Goal: Task Accomplishment & Management: Use online tool/utility

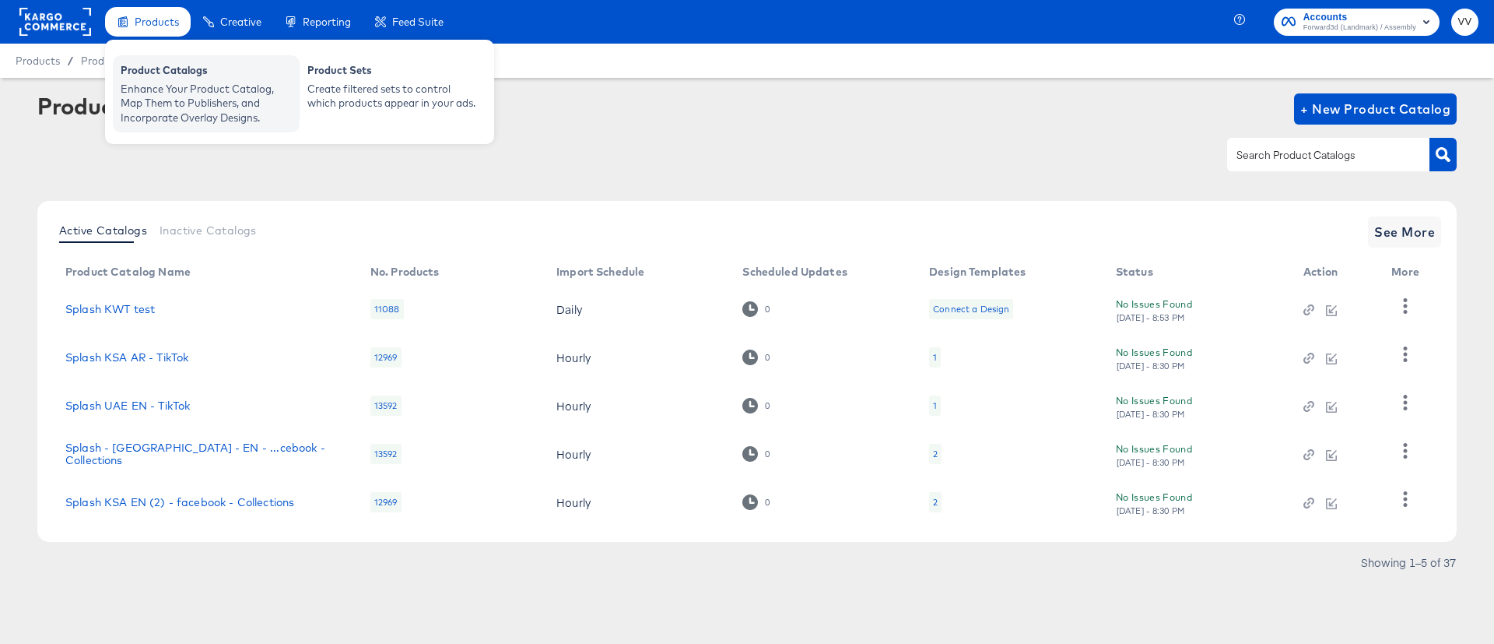
click at [181, 99] on div "Enhance Your Product Catalog, Map Them to Publishers, and Incorporate Overlay D…" at bounding box center [206, 104] width 171 height 44
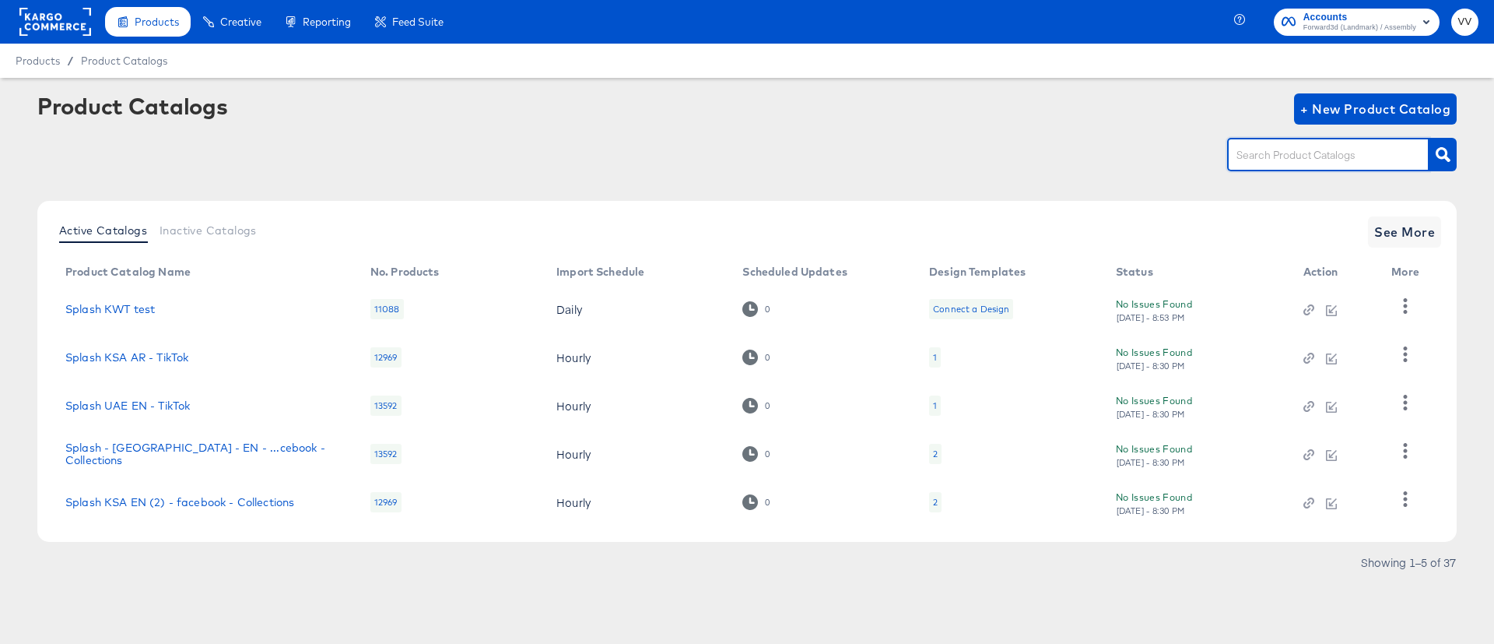
click at [1250, 156] on input "text" at bounding box center [1317, 155] width 166 height 18
type input "UAE"
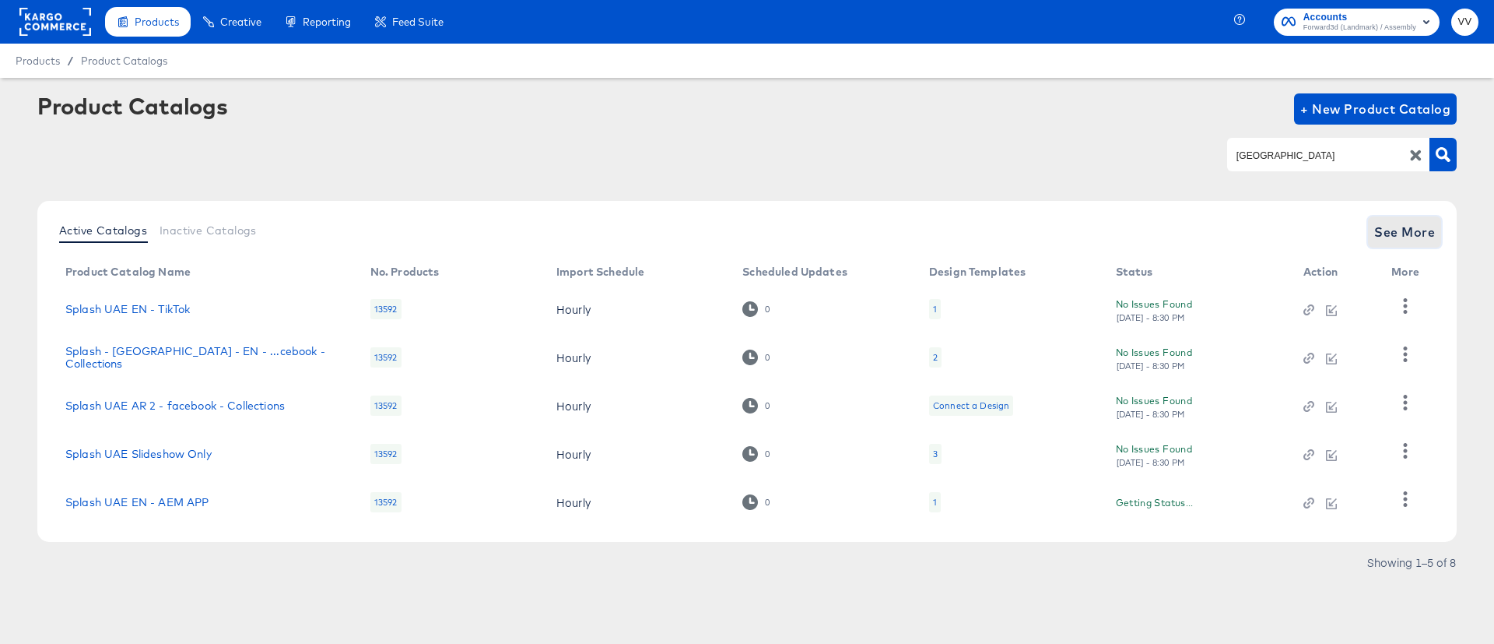
click at [1400, 230] on span "See More" at bounding box center [1405, 232] width 61 height 22
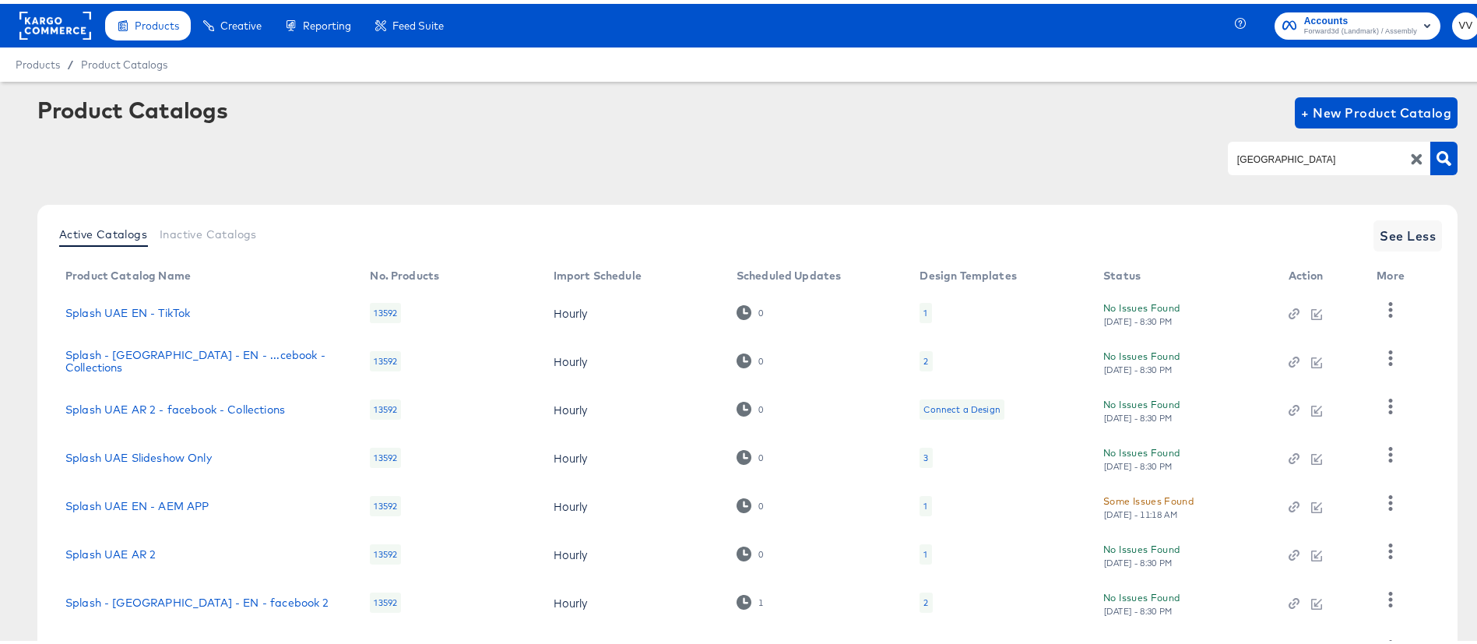
scroll to position [130, 0]
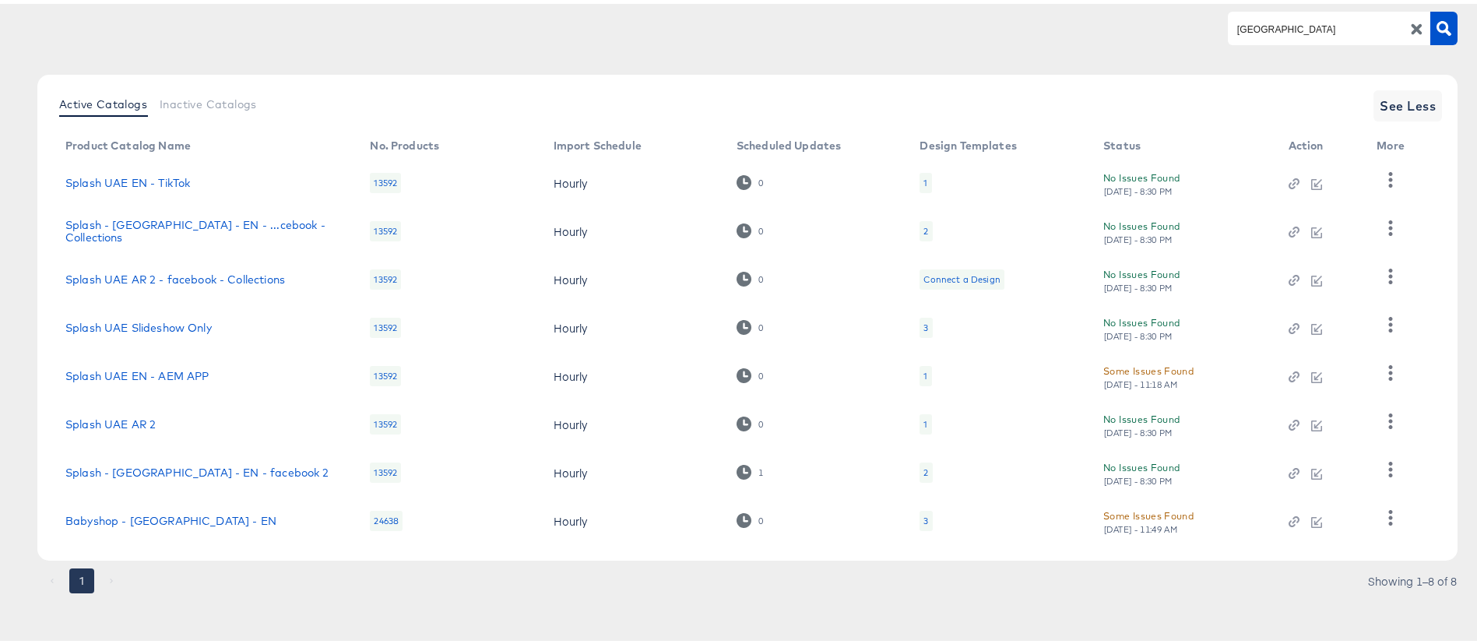
click at [925, 465] on div "2" at bounding box center [925, 468] width 5 height 12
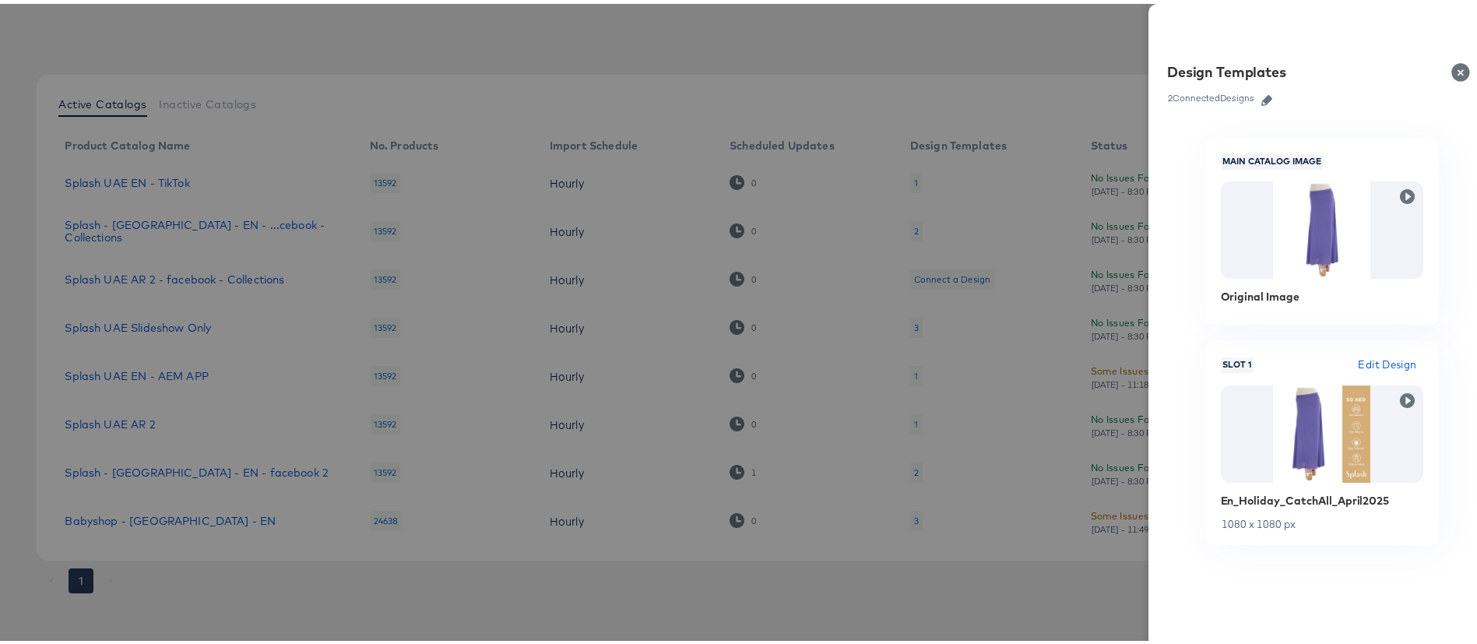
click at [901, 61] on div at bounding box center [747, 322] width 1494 height 644
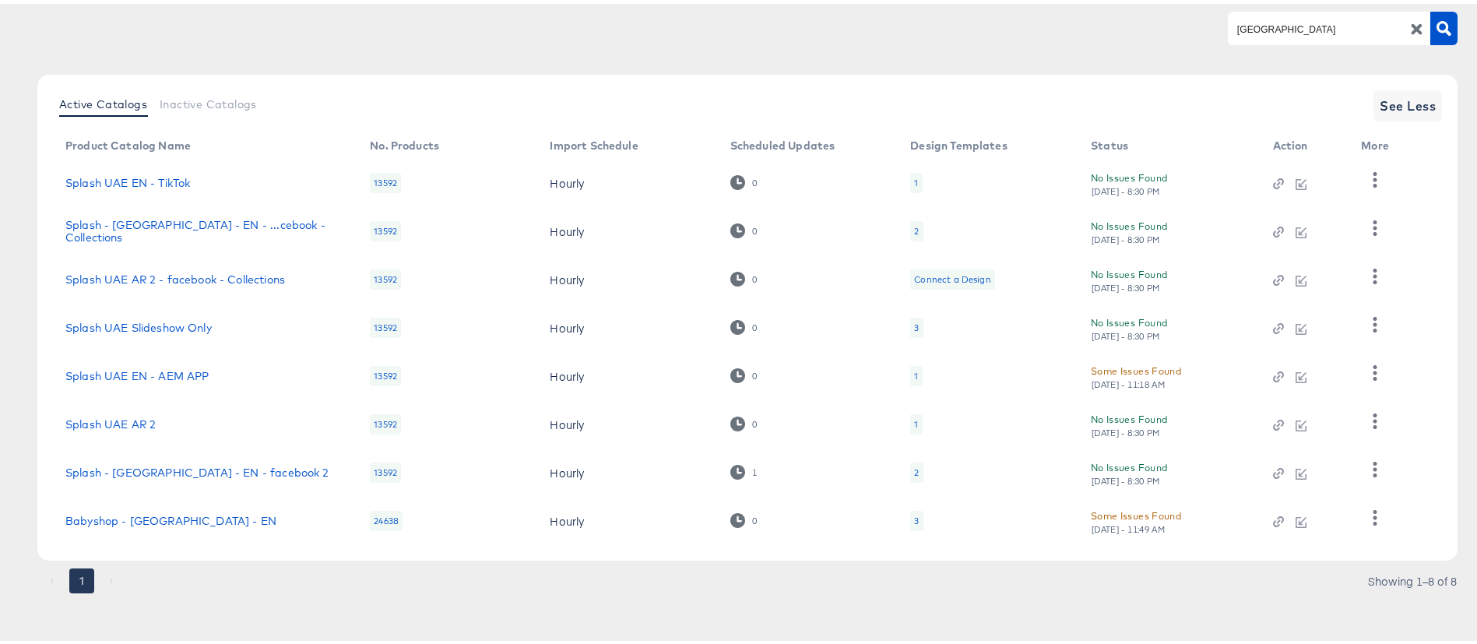
scroll to position [0, 0]
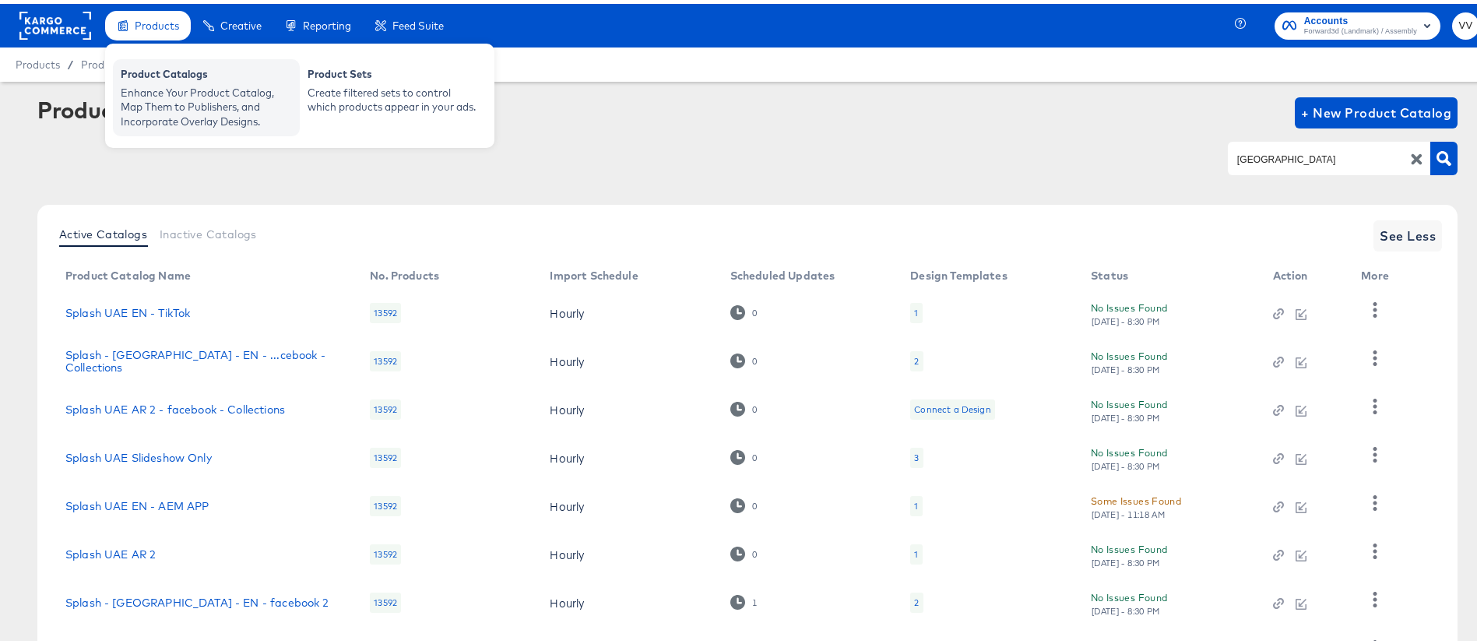
click at [181, 80] on div "Product Catalogs" at bounding box center [206, 72] width 171 height 19
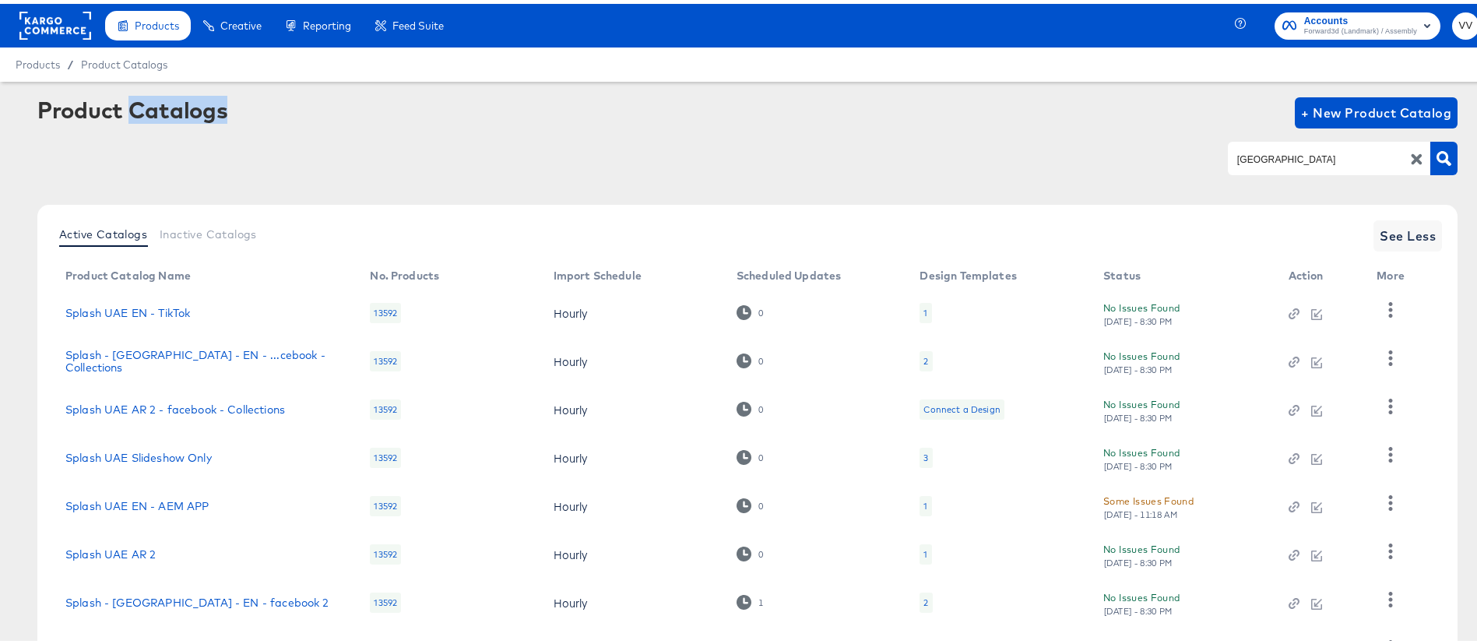
click at [181, 80] on article "Product Catalogs + New Product Catalog UAE Active Catalogs Inactive Catalogs Se…" at bounding box center [747, 426] width 1494 height 696
click at [30, 19] on rect at bounding box center [55, 22] width 72 height 28
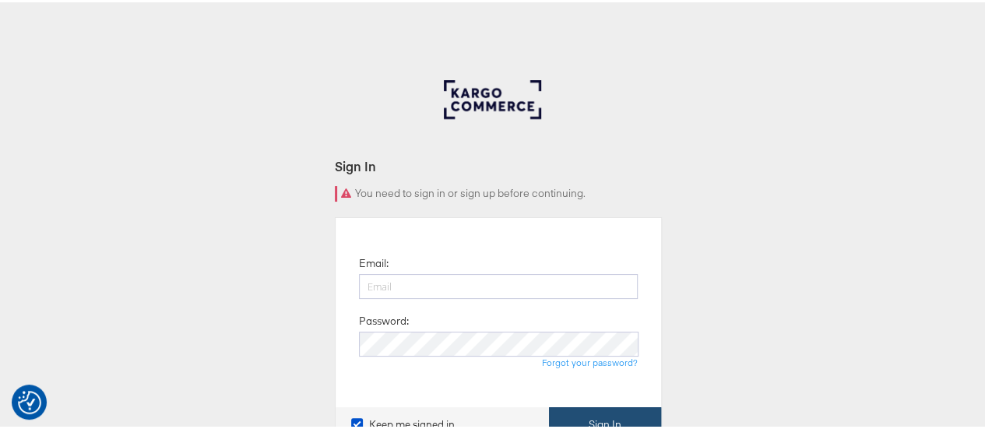
type input "Vipin.Venugopalan@forwardpmx.com"
click at [620, 427] on button "Sign In" at bounding box center [605, 422] width 112 height 35
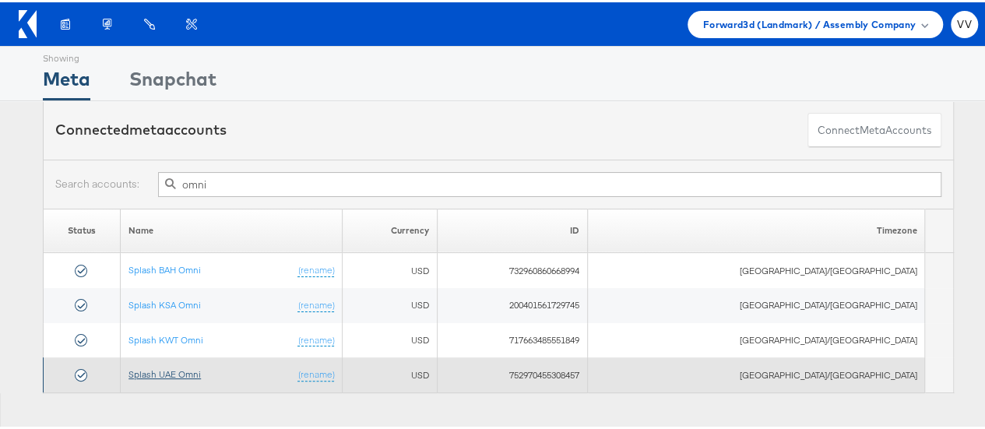
type input "omni"
click at [201, 371] on link "Splash UAE Omni" at bounding box center [164, 372] width 72 height 12
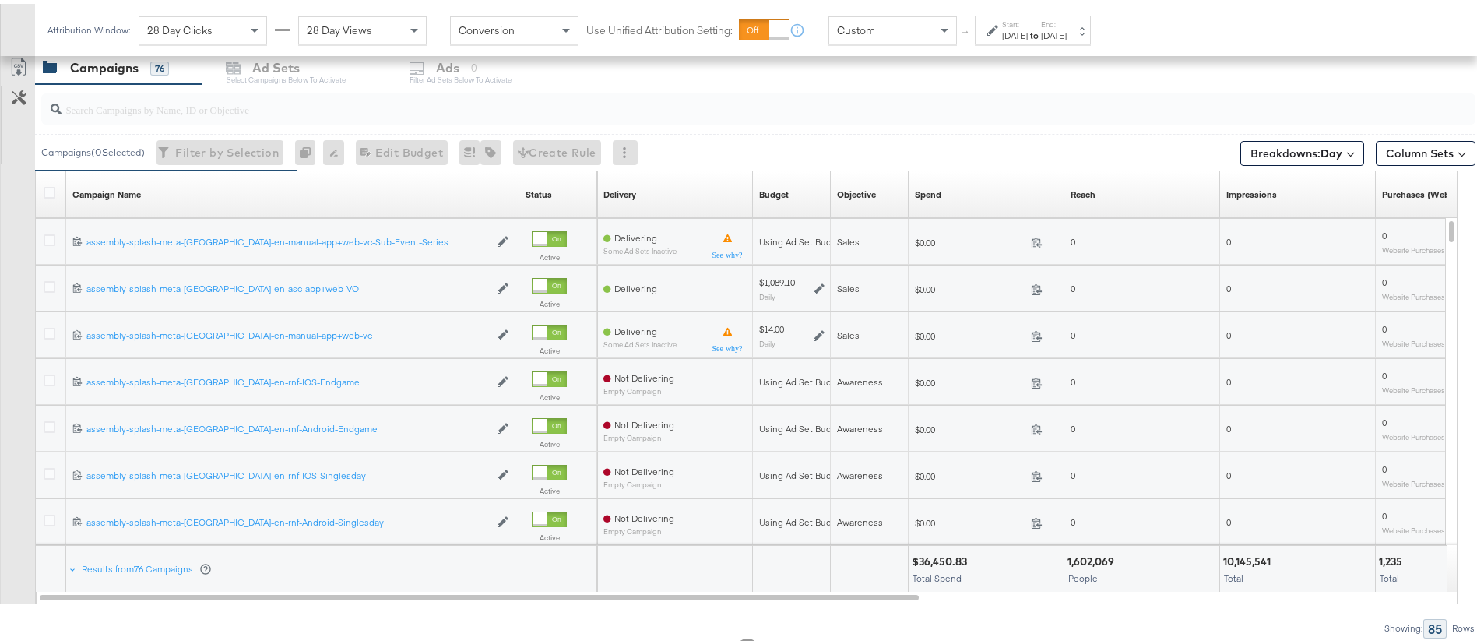
scroll to position [666, 0]
click at [413, 101] on input "search" at bounding box center [702, 98] width 1282 height 30
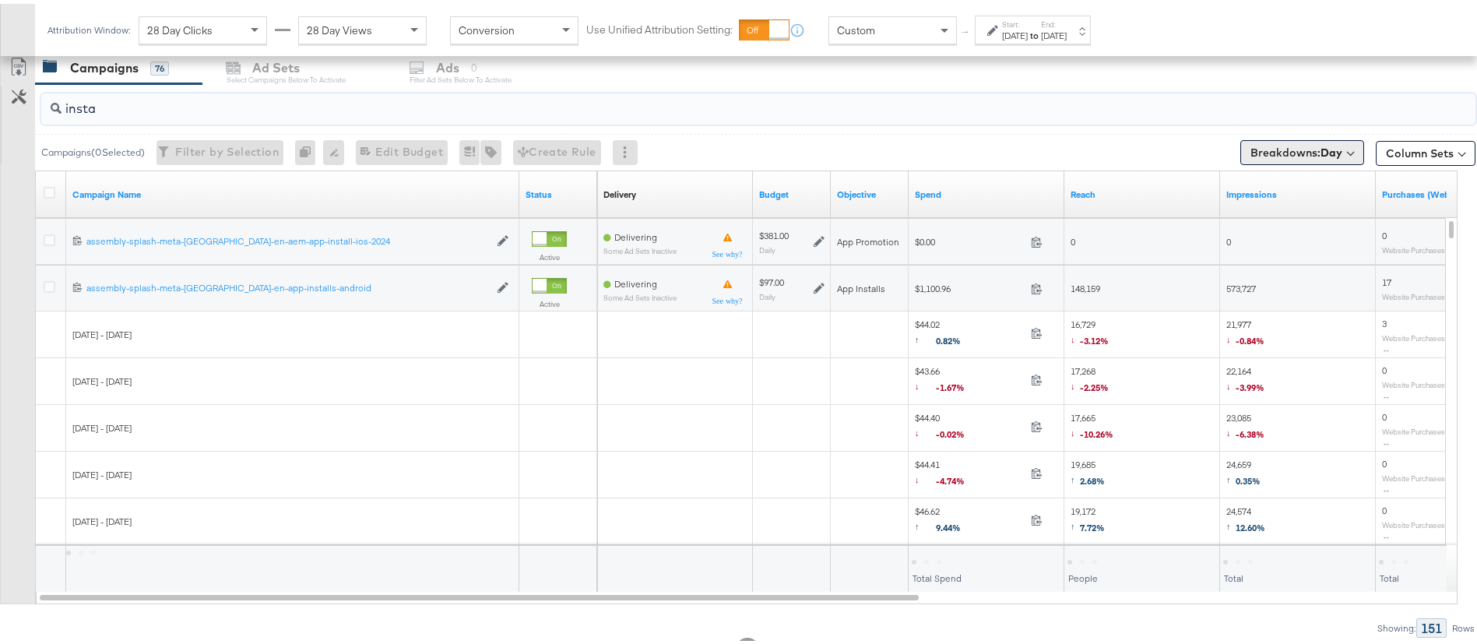
type input "insta"
click at [1258, 152] on span "Breakdowns: Day" at bounding box center [1296, 149] width 92 height 16
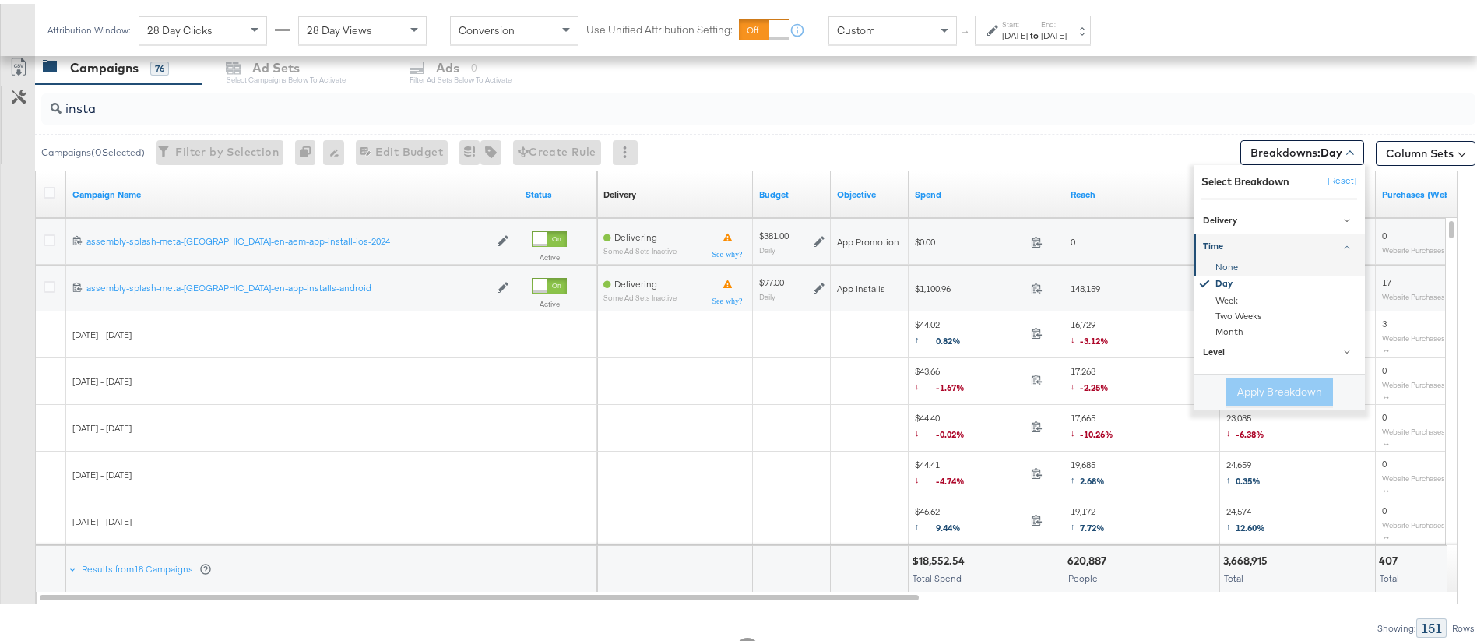
click at [1215, 258] on div "None" at bounding box center [1280, 264] width 169 height 16
click at [1259, 386] on button "Apply Breakdown" at bounding box center [1279, 388] width 107 height 28
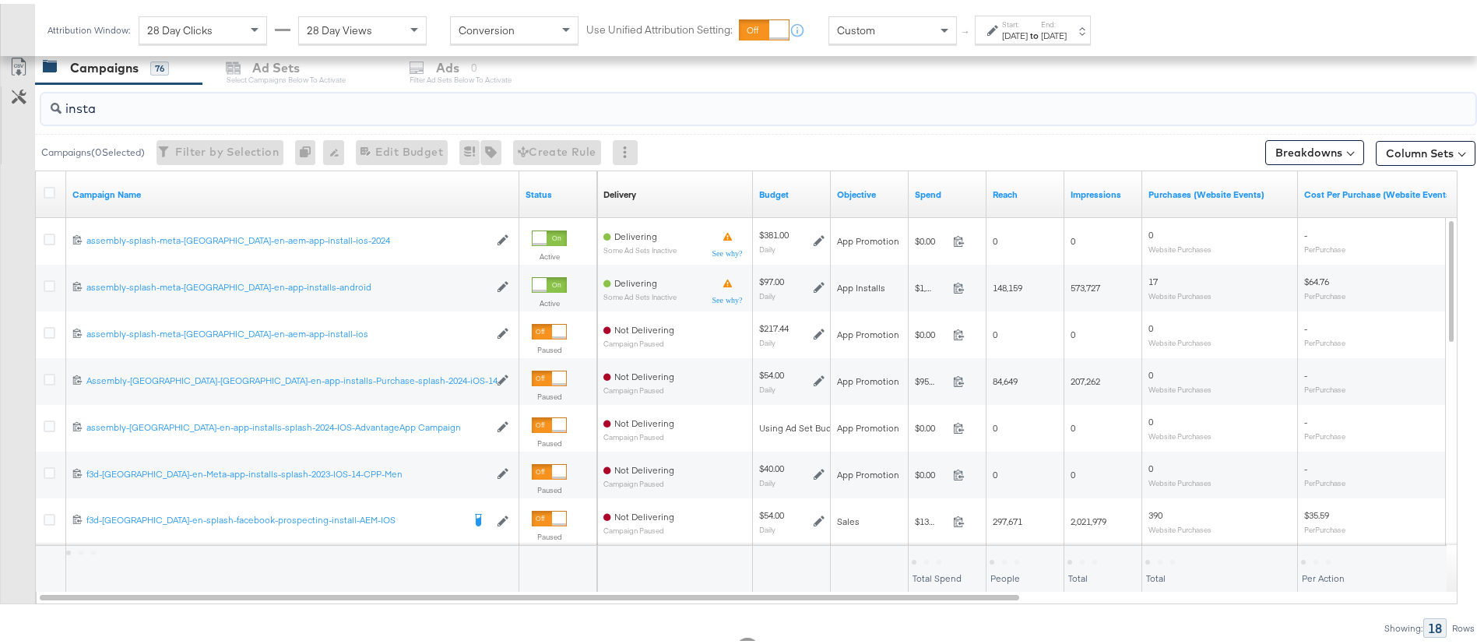
click at [245, 111] on input "insta" at bounding box center [702, 98] width 1282 height 30
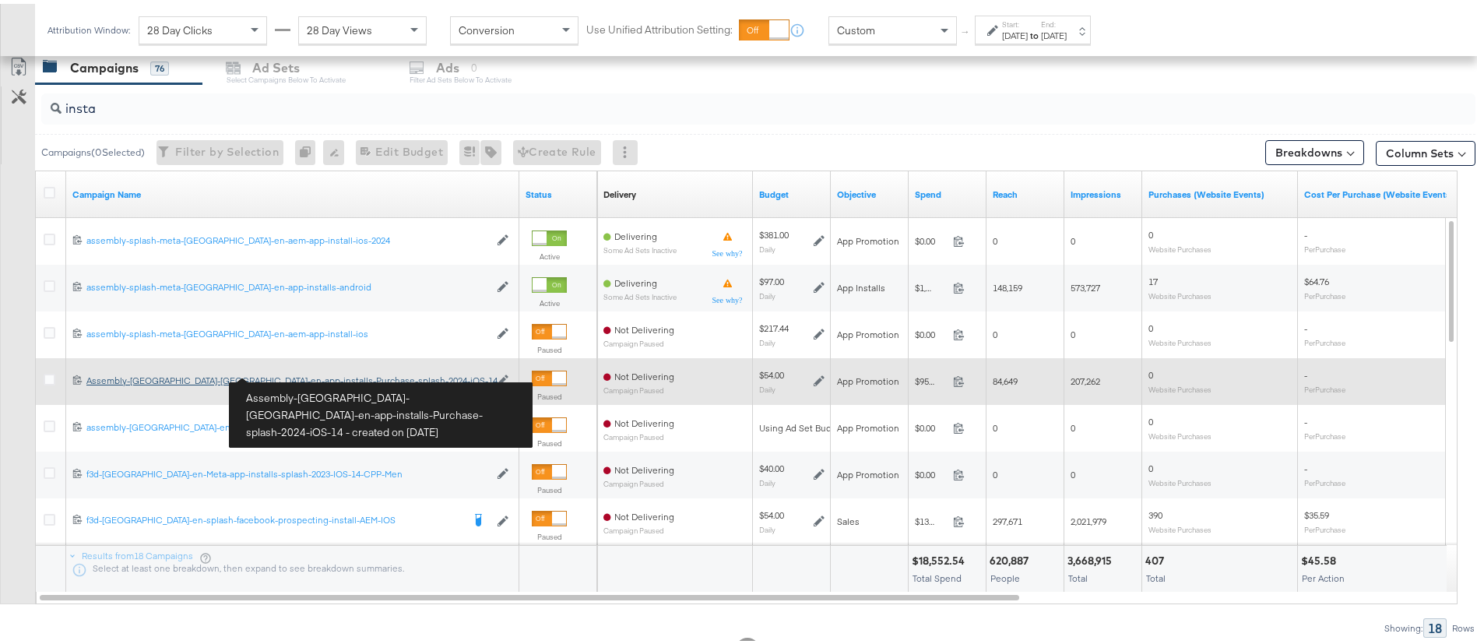
click at [307, 379] on div "Assembly-Meta-uae-en-app-installs-Purchase-splash-2024-iOS-14 Assembly-Meta-uae…" at bounding box center [287, 376] width 402 height 12
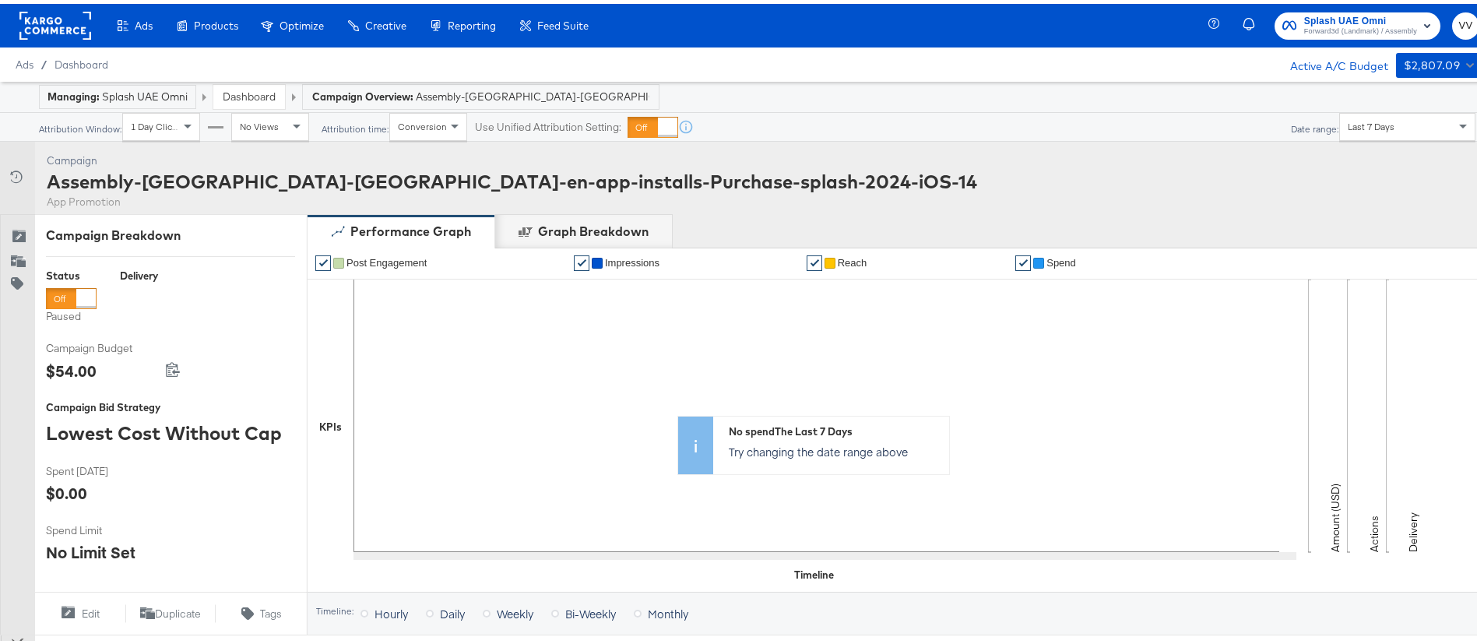
click at [135, 96] on div "Managing: Splash UAE Omni" at bounding box center [117, 93] width 140 height 15
click at [242, 94] on link "Dashboard" at bounding box center [249, 93] width 53 height 14
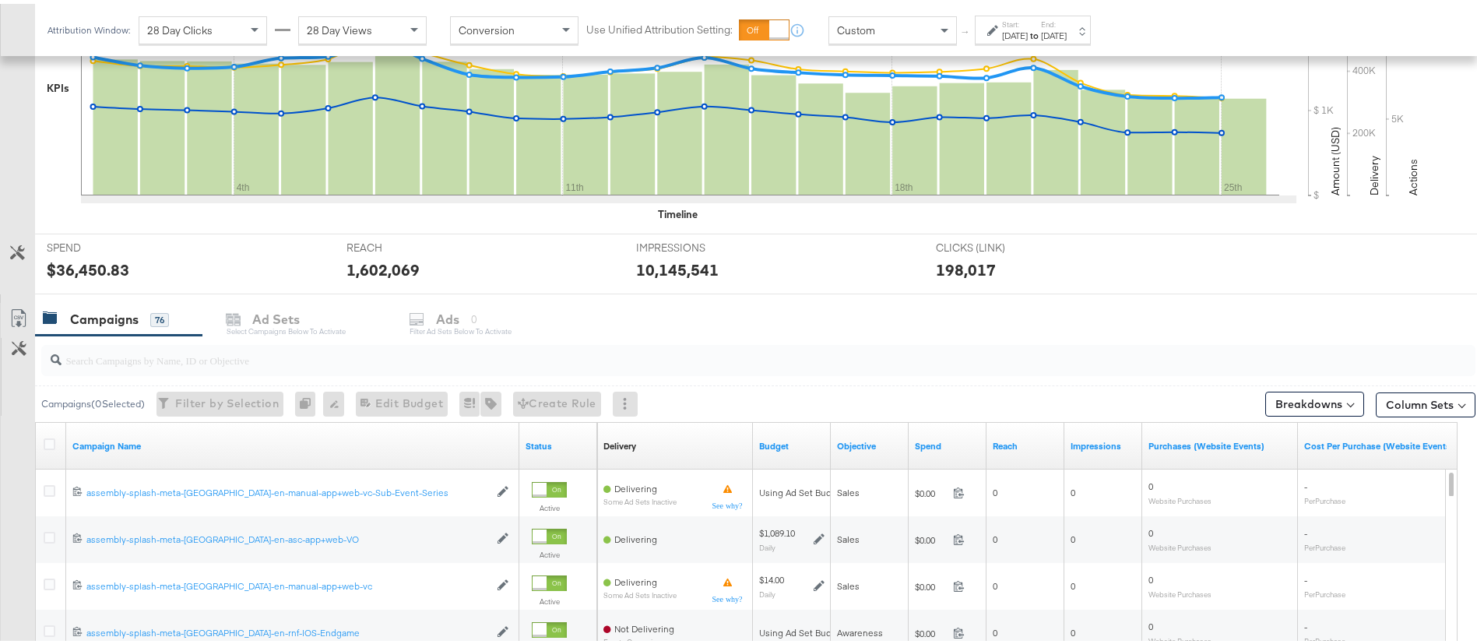
scroll to position [548, 0]
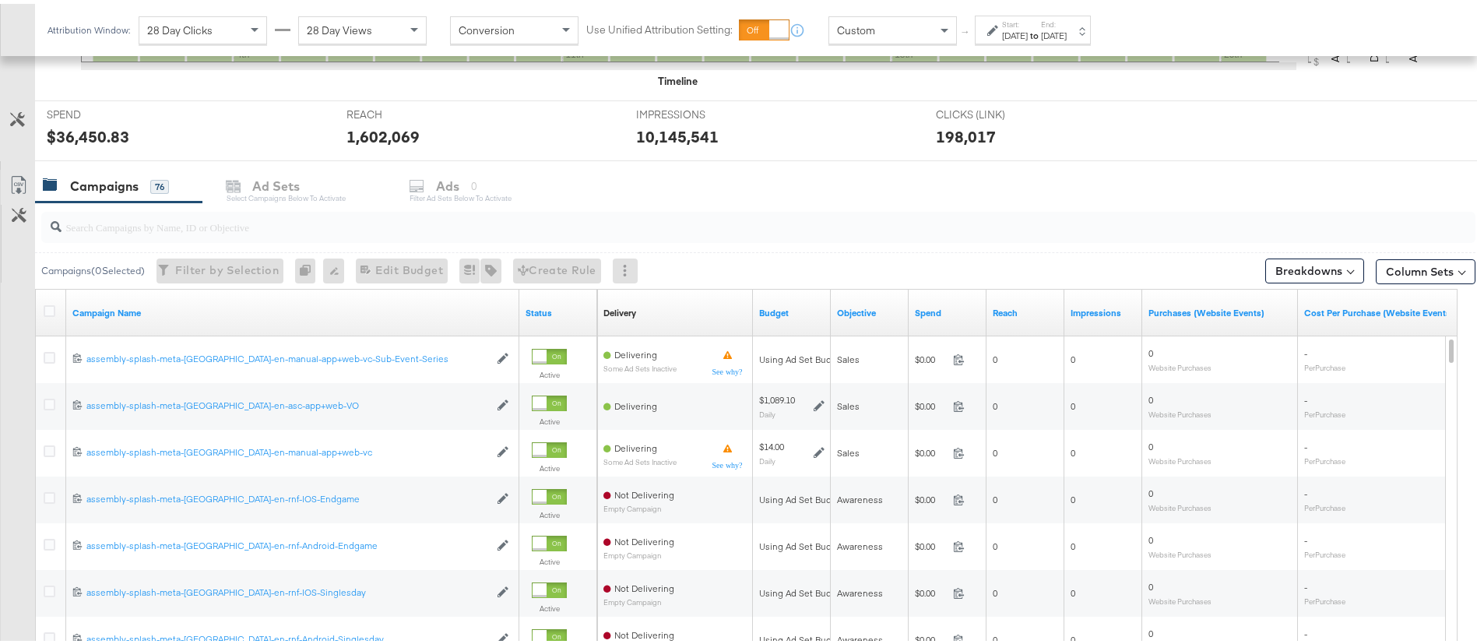
click at [366, 228] on input "search" at bounding box center [702, 217] width 1282 height 30
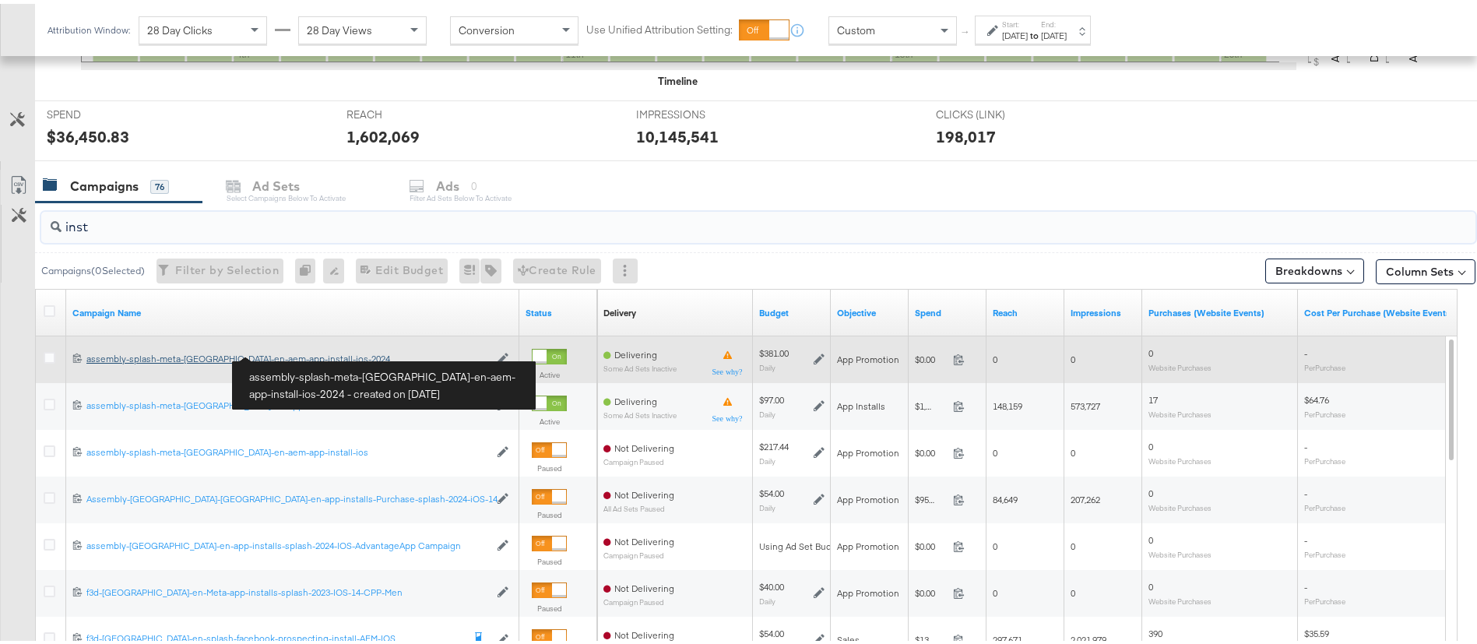
type input "inst"
click at [290, 350] on div "assembly-splash-meta-uae-en-aem-app-install-ios-2024 assembly-splash-meta-uae-e…" at bounding box center [287, 355] width 402 height 12
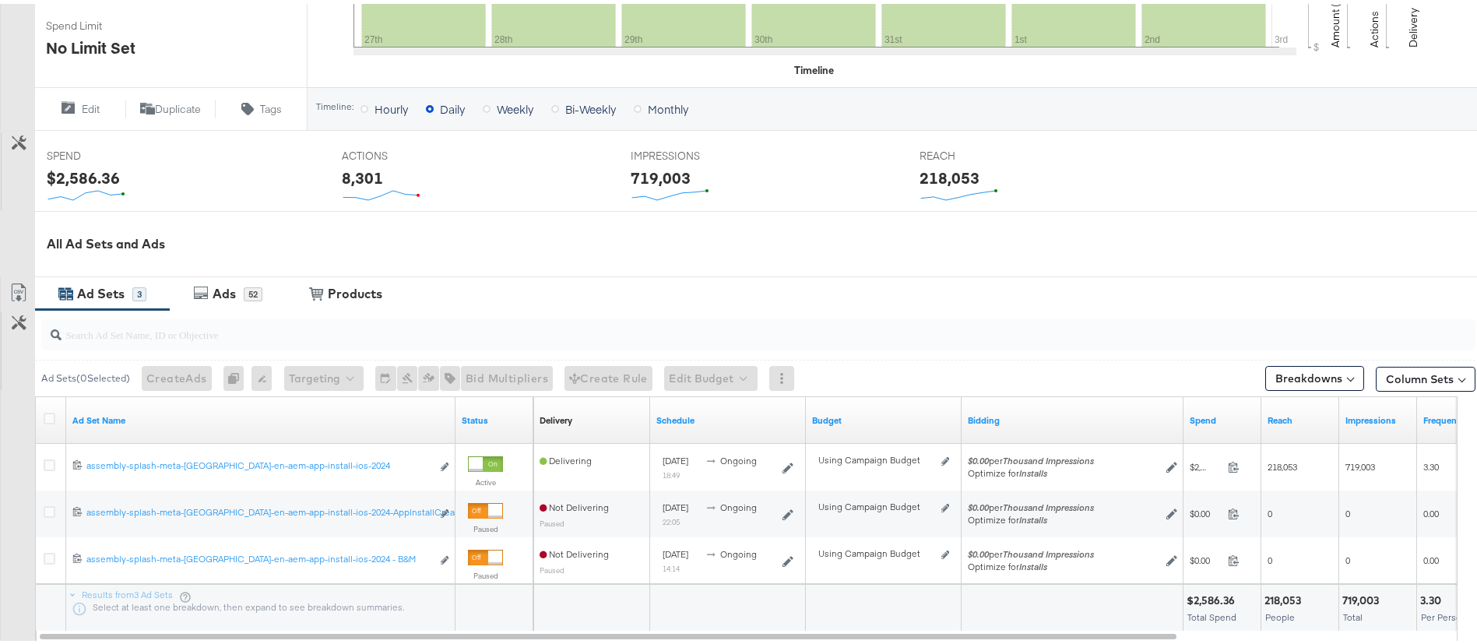
scroll to position [506, 0]
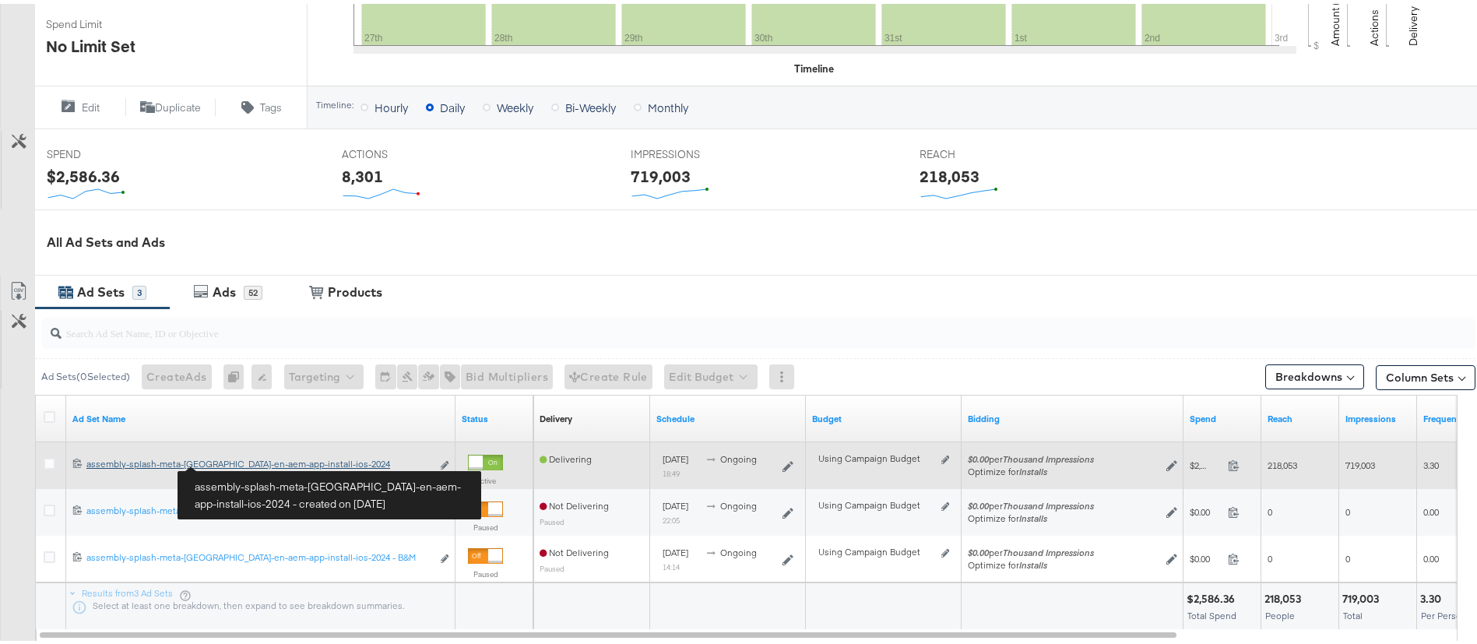
click at [236, 460] on div "assembly-splash-meta-uae-en-aem-app-install-ios-2024 assembly-splash-meta-uae-e…" at bounding box center [258, 460] width 345 height 12
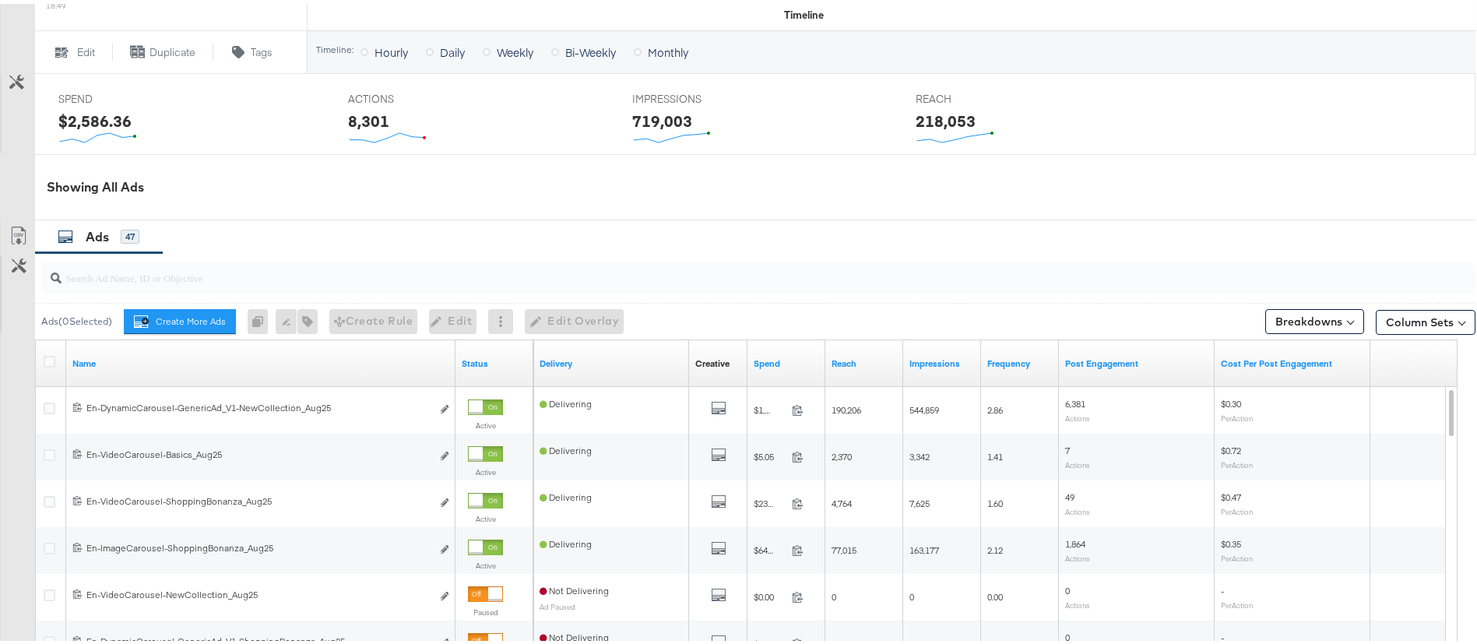
scroll to position [711, 0]
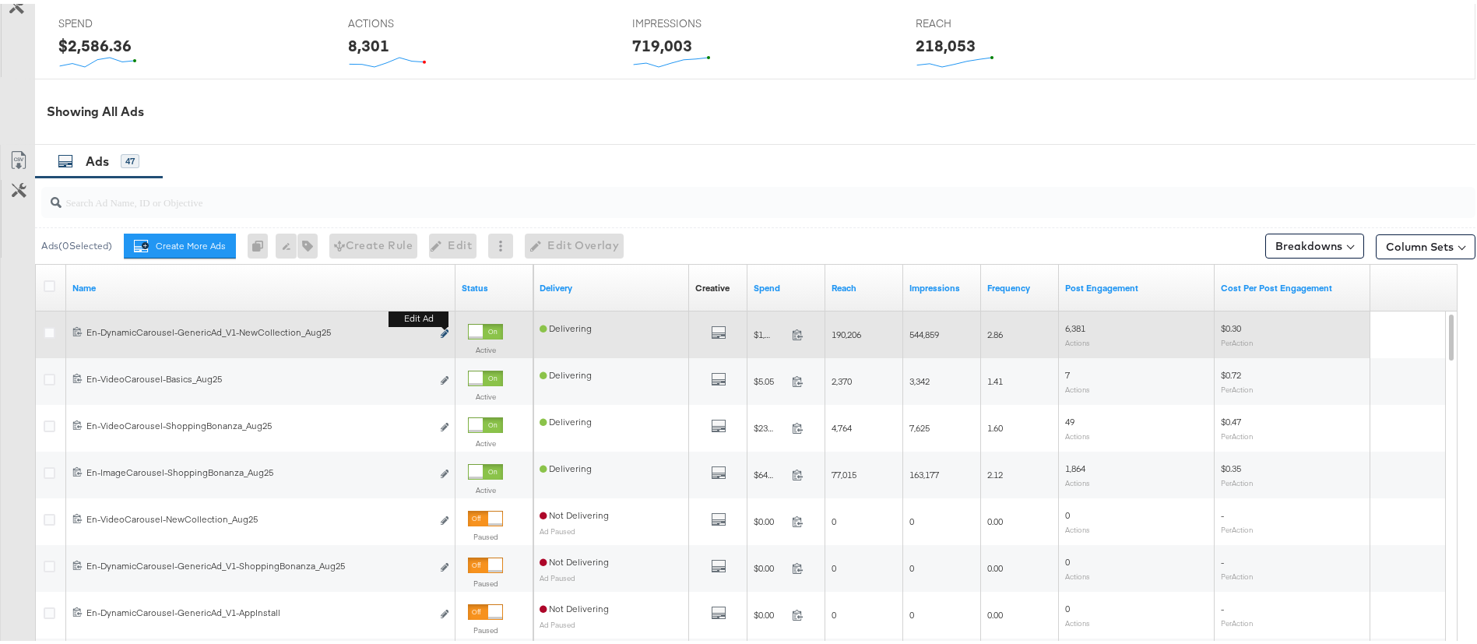
click at [446, 327] on icon "link" at bounding box center [445, 329] width 8 height 9
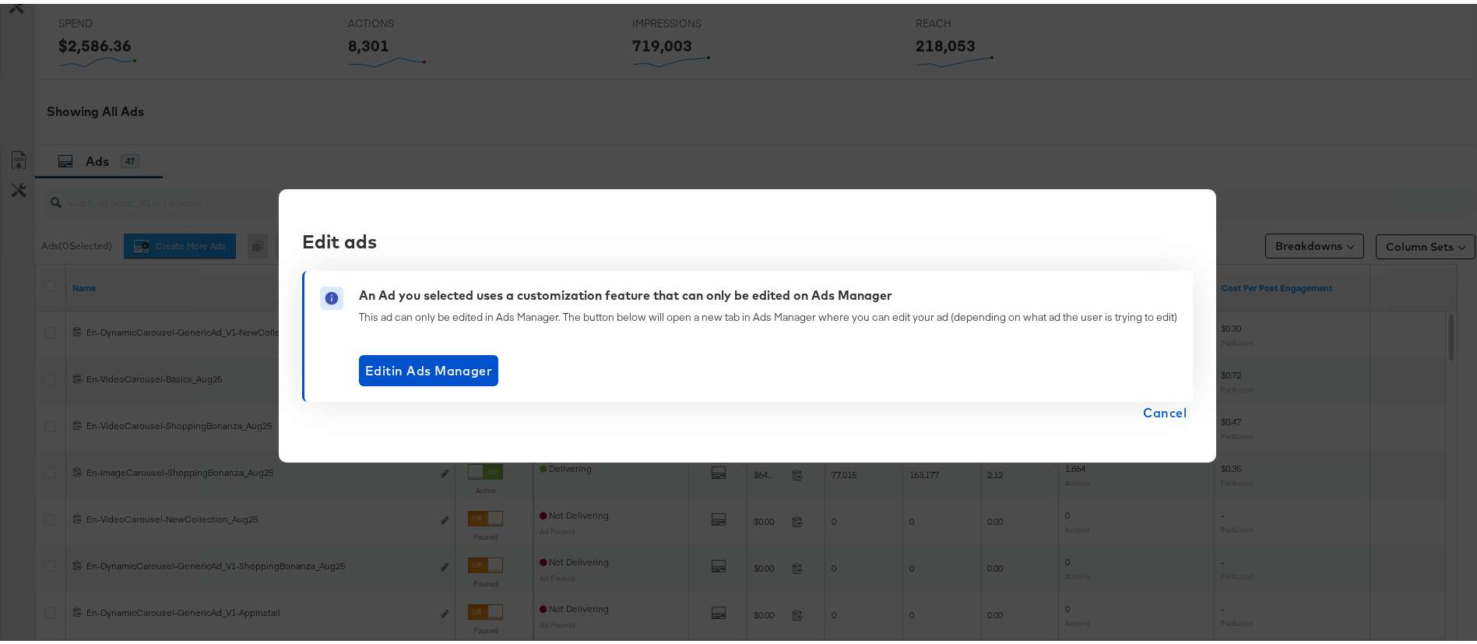
click at [1144, 409] on span "Cancel" at bounding box center [1165, 409] width 44 height 22
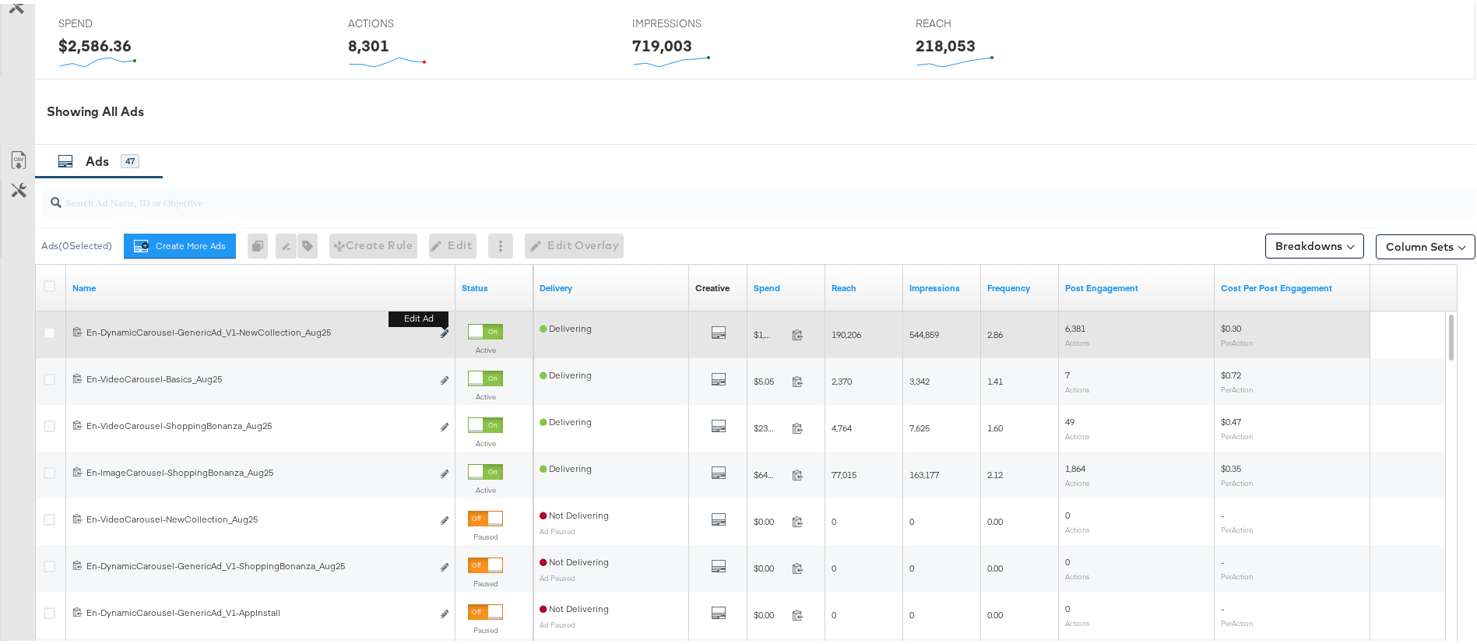
click at [444, 326] on button "Edit ad" at bounding box center [444, 330] width 9 height 16
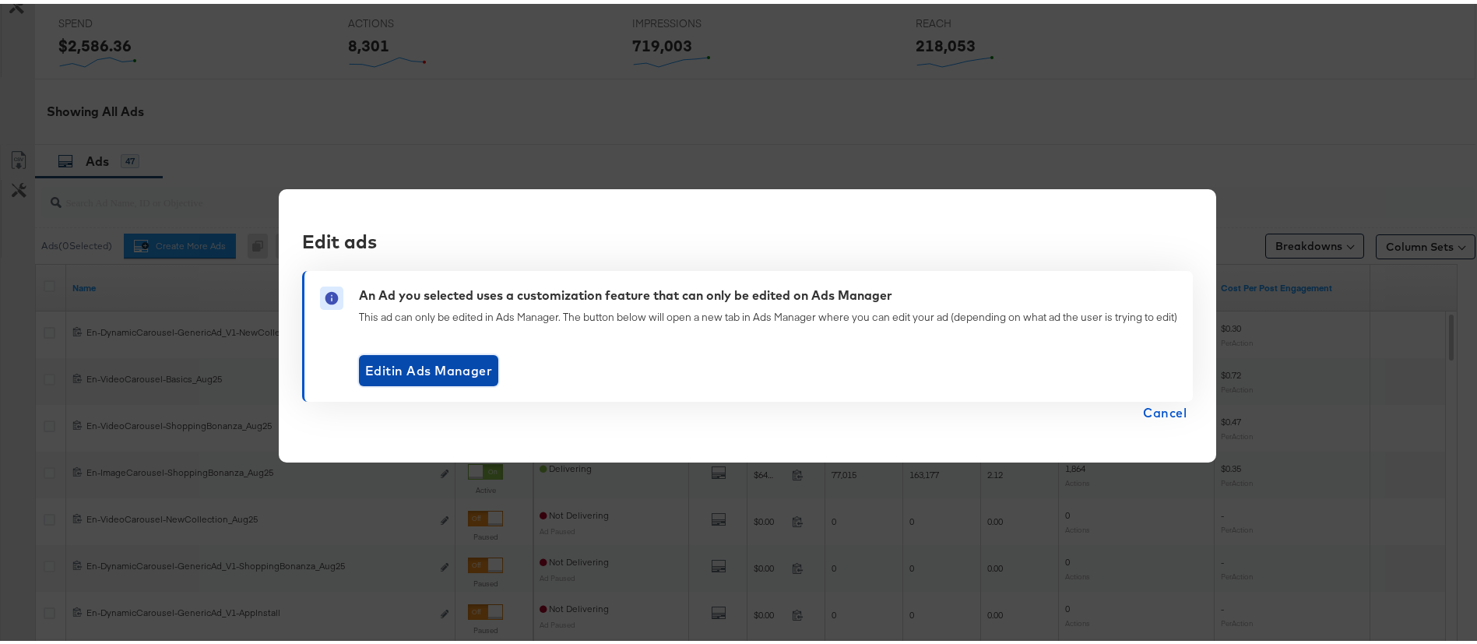
click at [436, 372] on span "Edit in Ads Manager" at bounding box center [428, 367] width 127 height 22
click at [695, 189] on div "Edit ads An Ad you selected uses a customization feature that can only be edite…" at bounding box center [747, 322] width 937 height 274
click at [1163, 416] on span "Cancel" at bounding box center [1165, 409] width 44 height 22
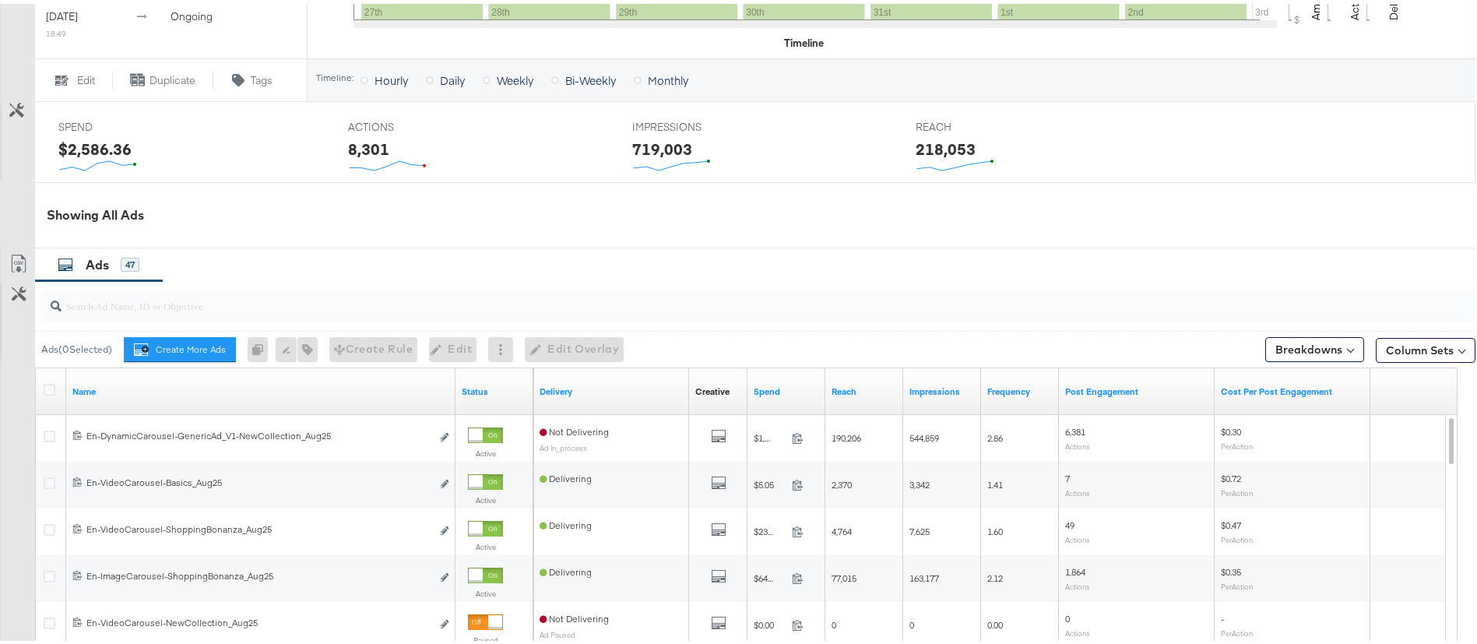
scroll to position [704, 0]
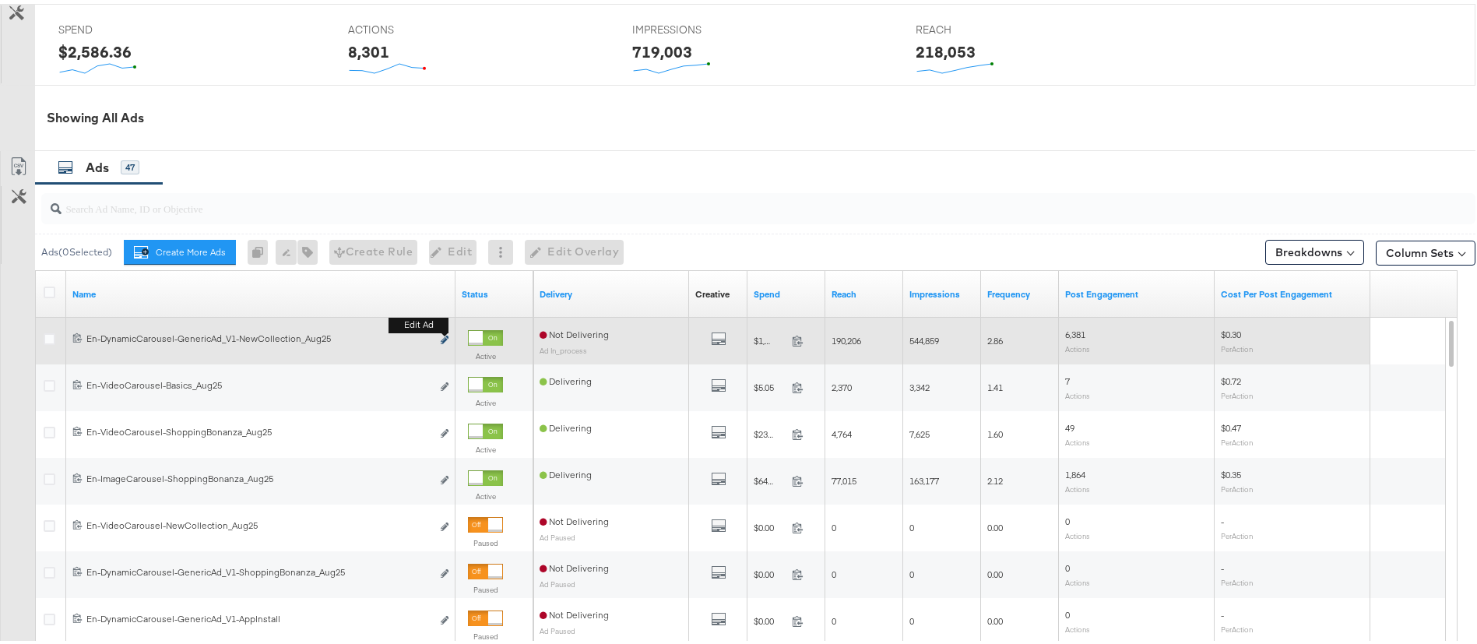
click at [441, 334] on icon "link" at bounding box center [445, 336] width 8 height 9
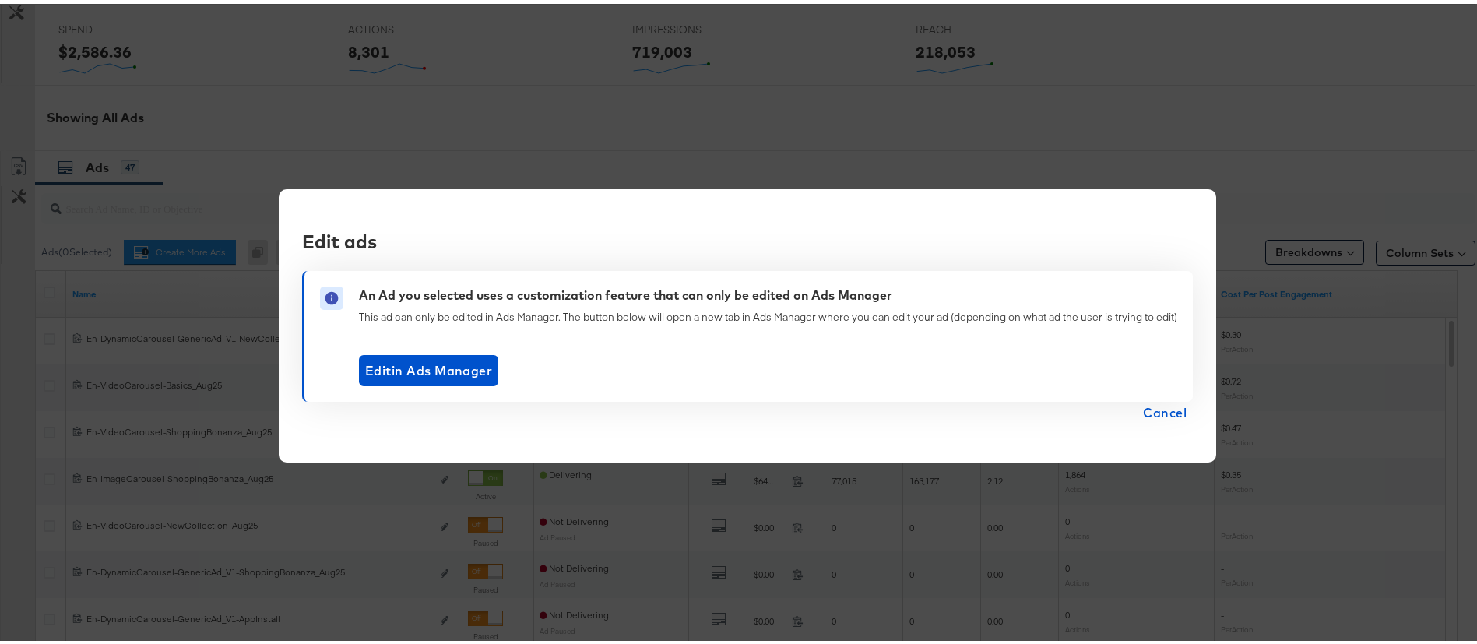
click at [1149, 405] on span "Cancel" at bounding box center [1165, 409] width 44 height 22
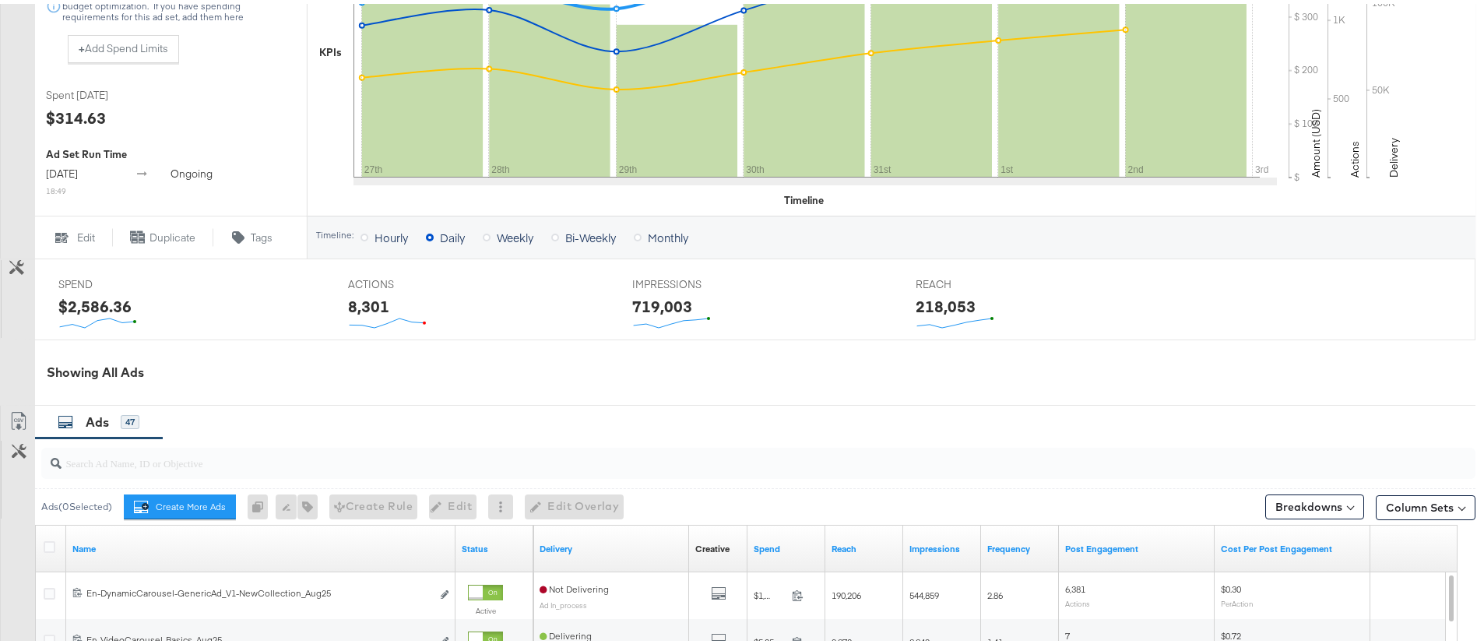
scroll to position [715, 0]
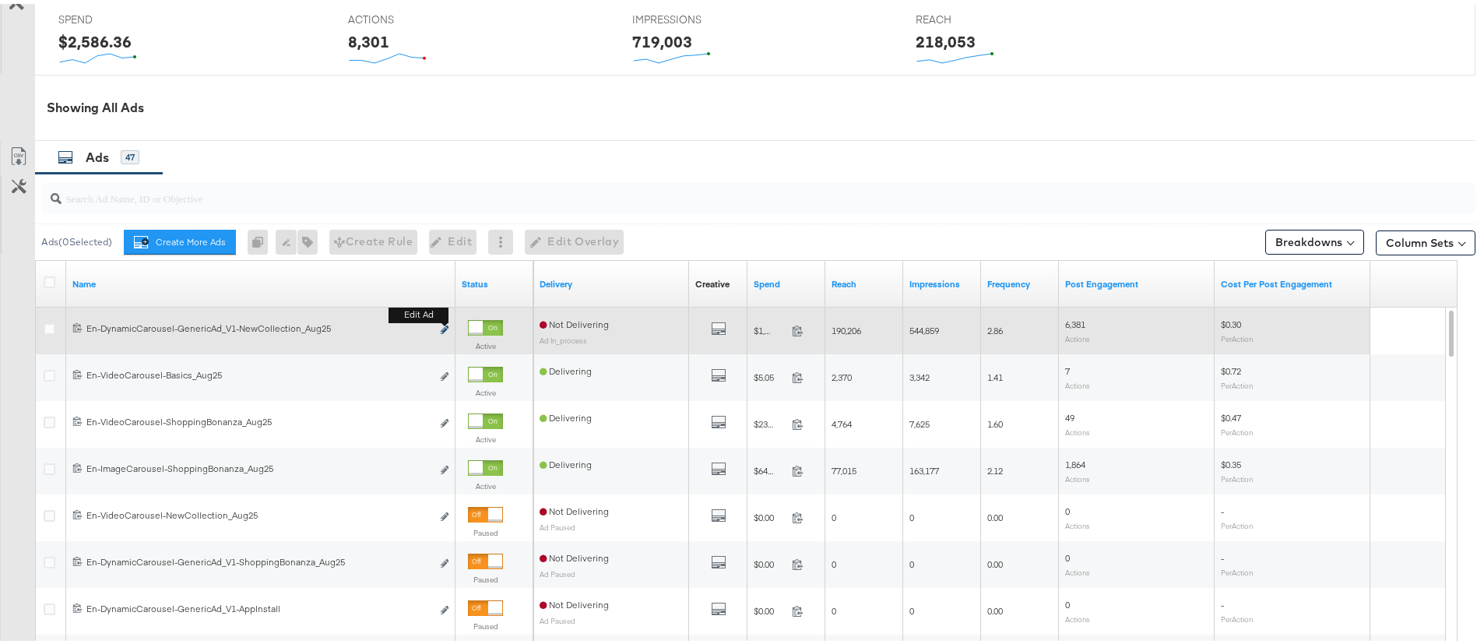
click at [444, 325] on icon "link" at bounding box center [445, 325] width 8 height 9
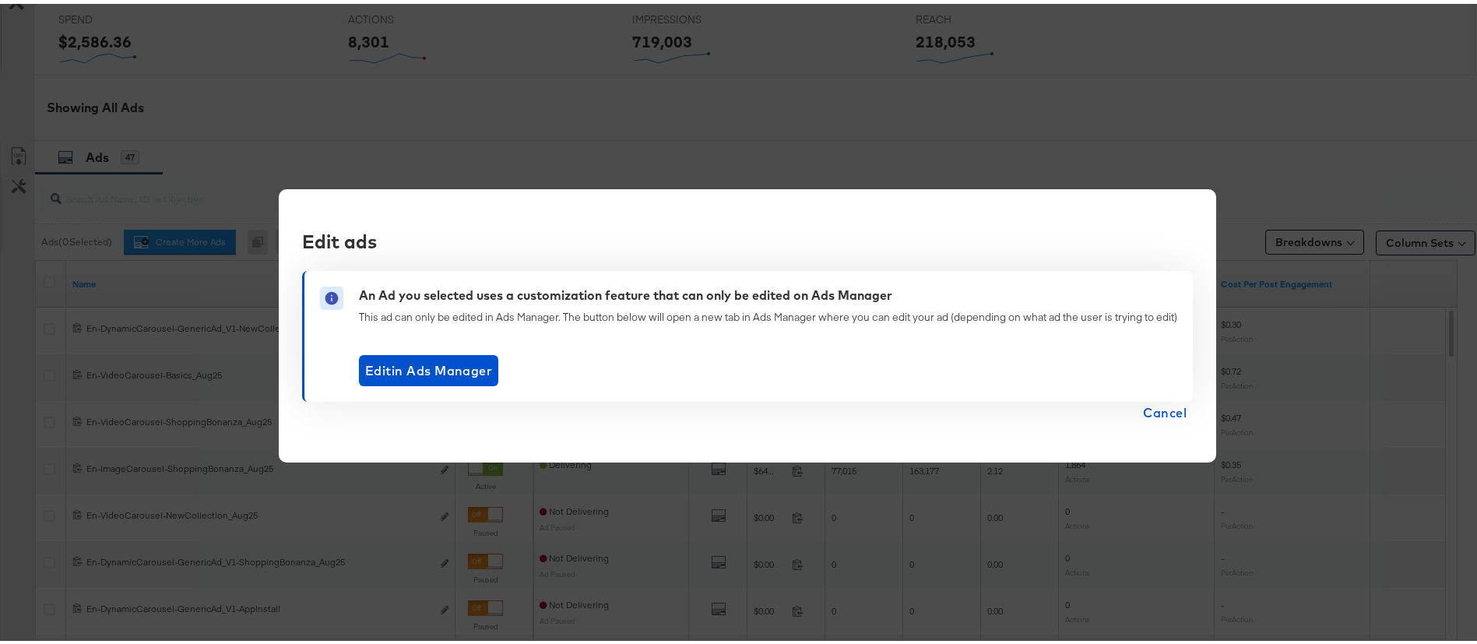
click at [1146, 413] on span "Cancel" at bounding box center [1165, 409] width 44 height 22
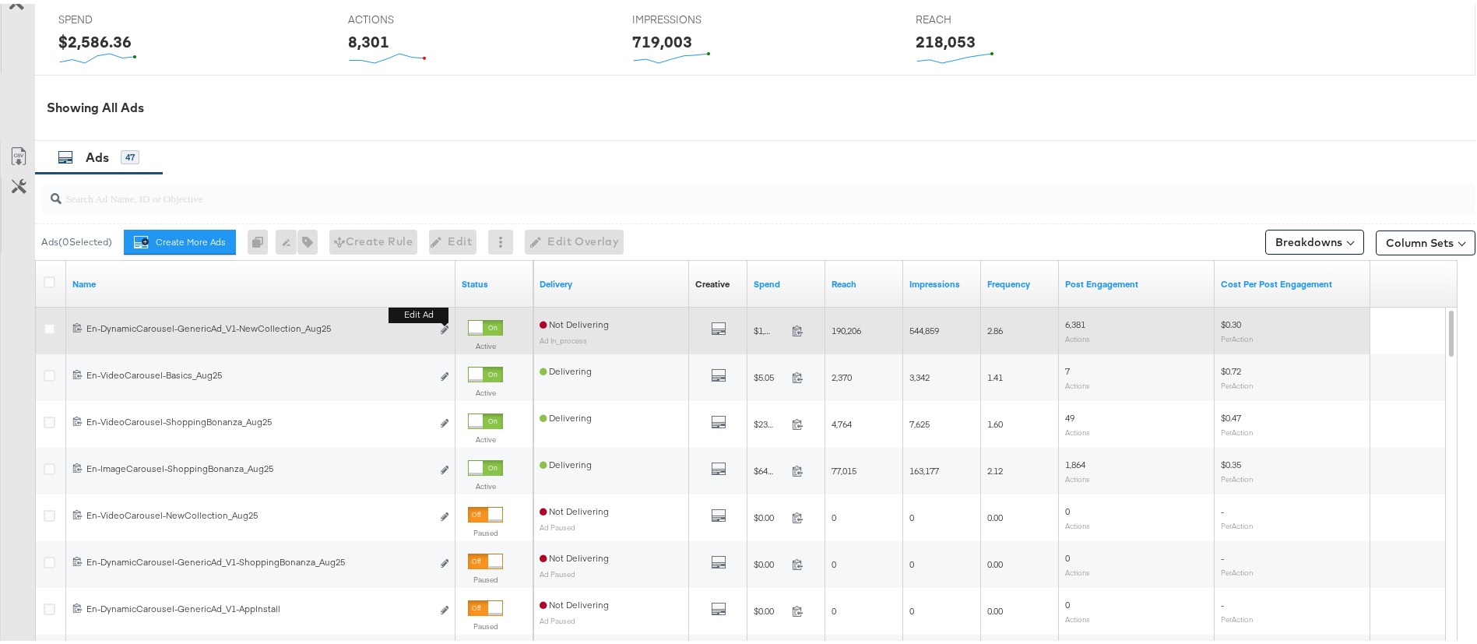
click at [444, 330] on button "Edit ad" at bounding box center [444, 326] width 9 height 16
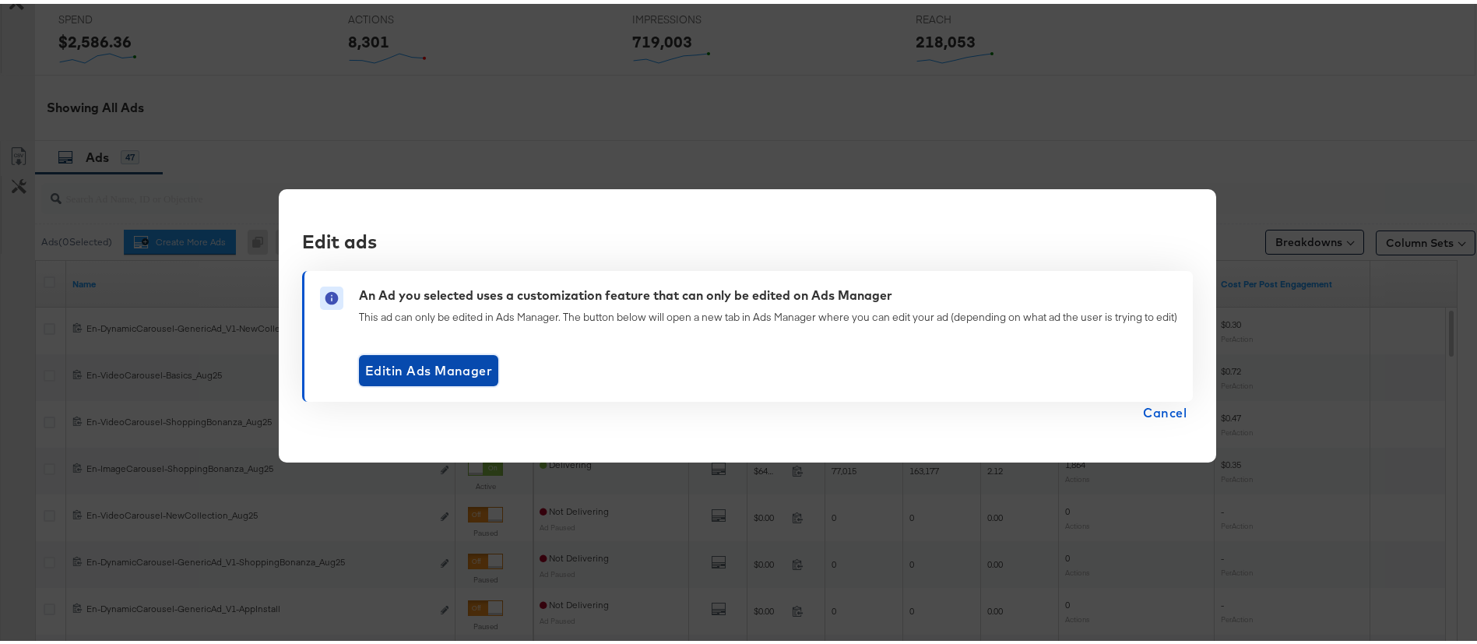
click at [397, 377] on span "Edit in Ads Manager" at bounding box center [428, 367] width 127 height 22
click at [1143, 406] on span "Cancel" at bounding box center [1165, 409] width 44 height 22
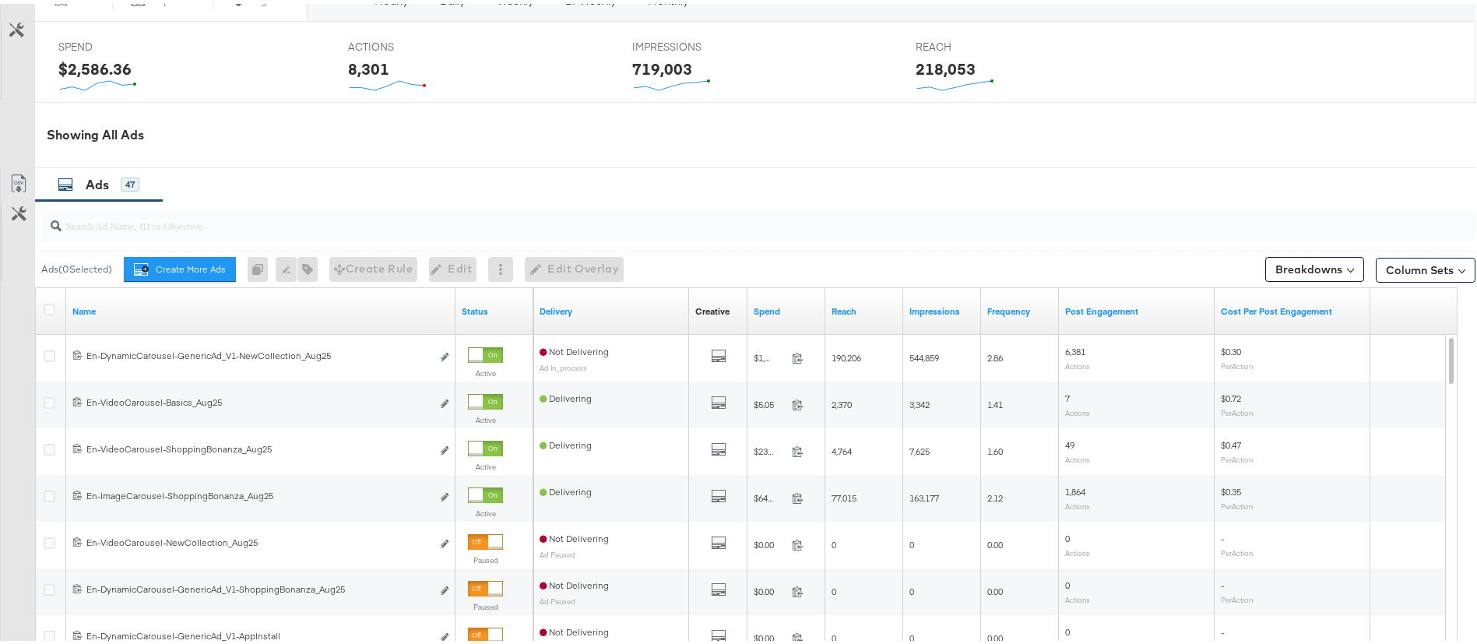
scroll to position [689, 0]
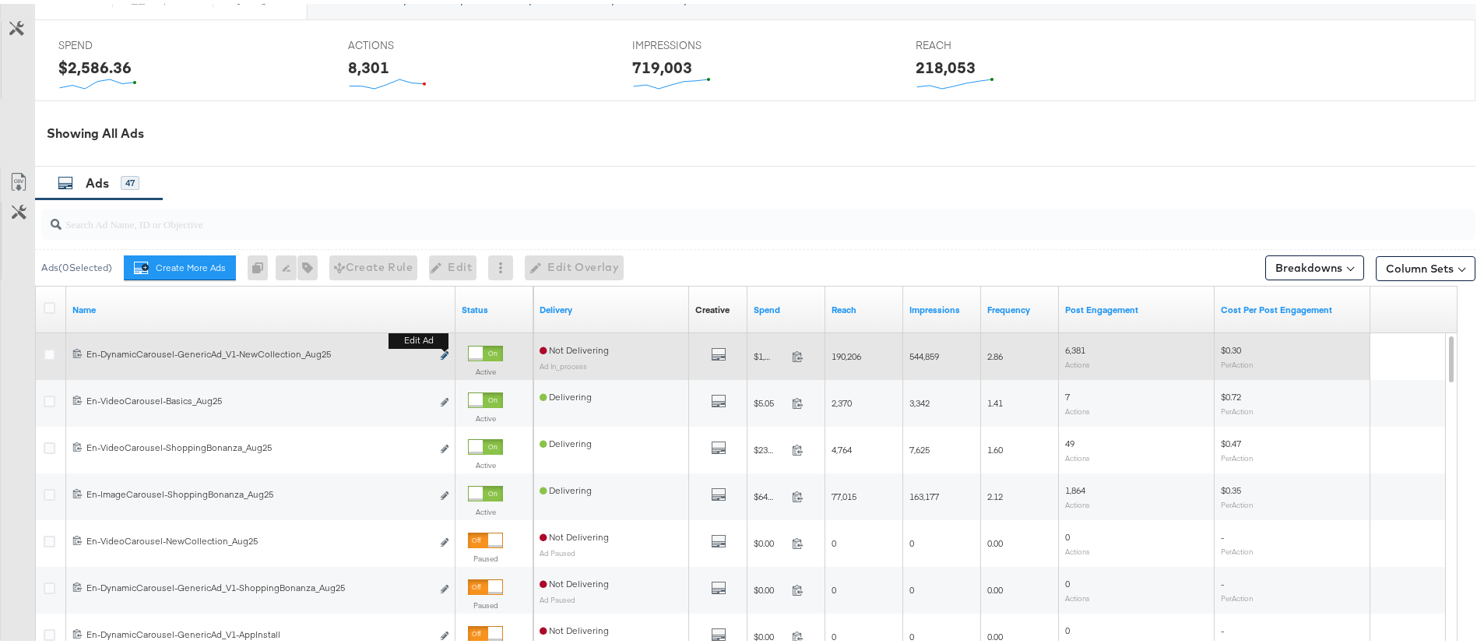
click at [442, 349] on icon "link" at bounding box center [445, 351] width 8 height 9
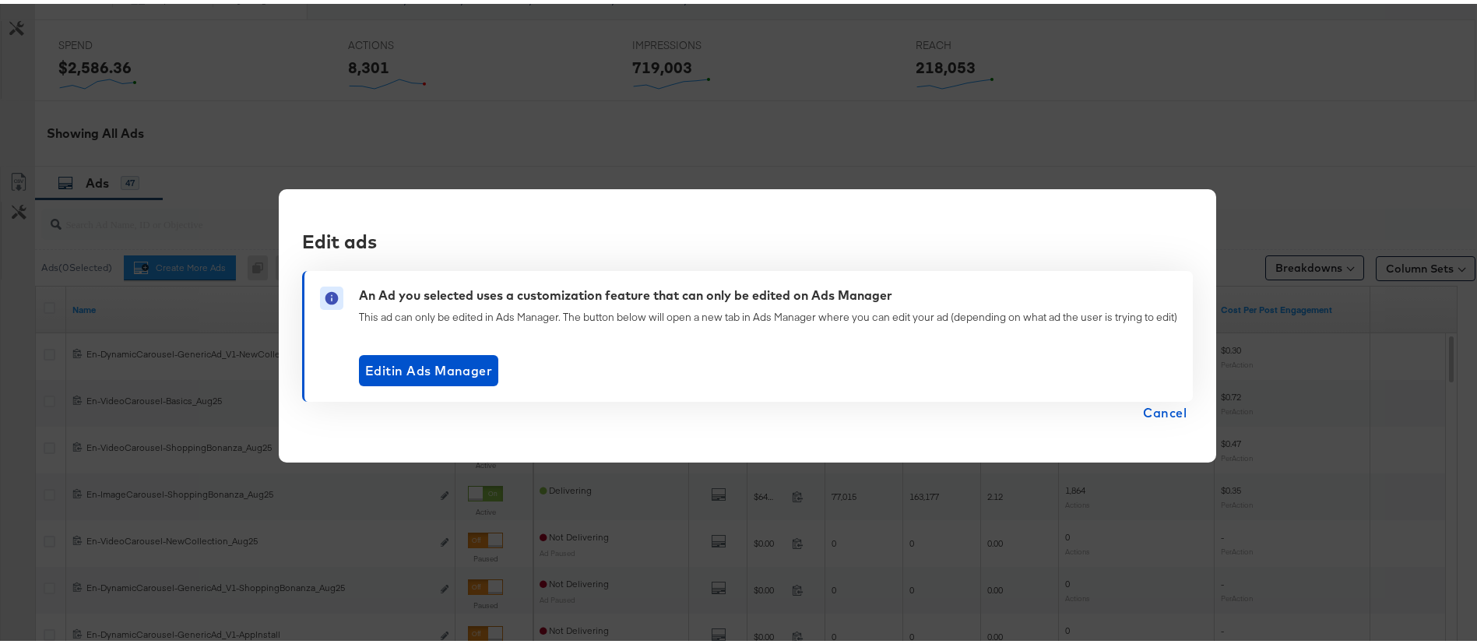
click at [1160, 412] on span "Cancel" at bounding box center [1165, 409] width 44 height 22
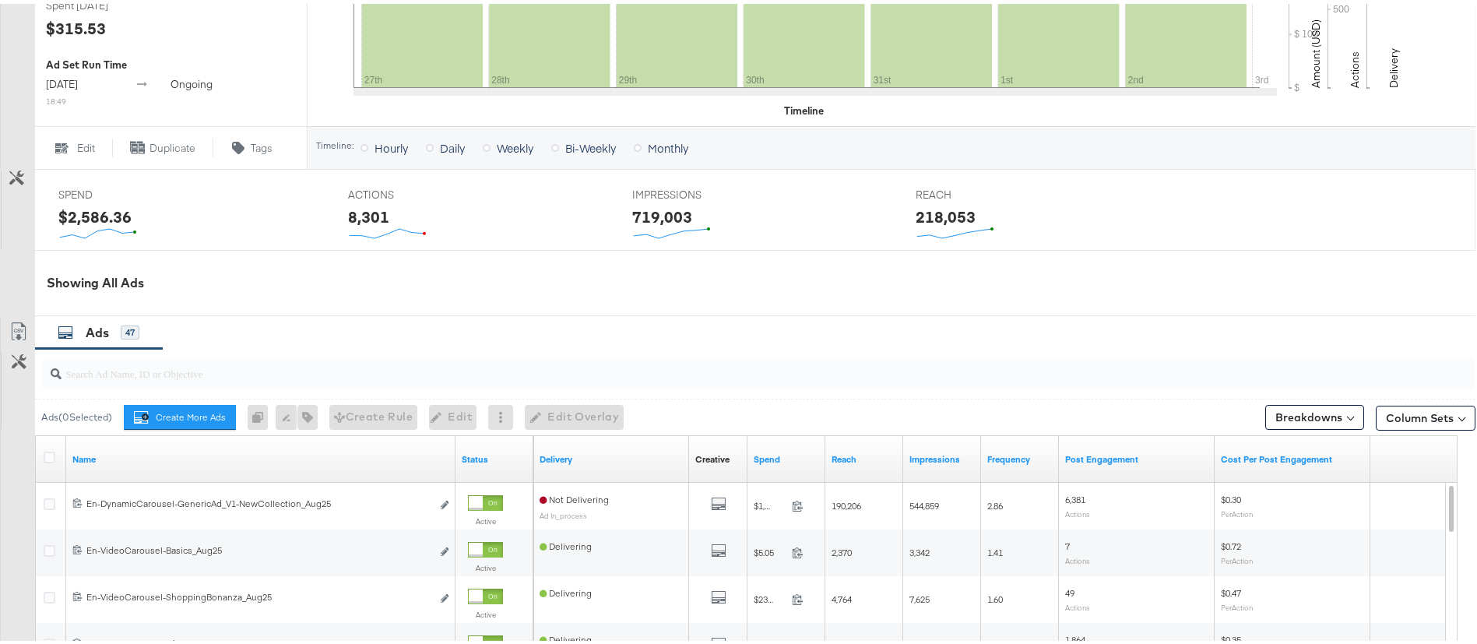
scroll to position [543, 0]
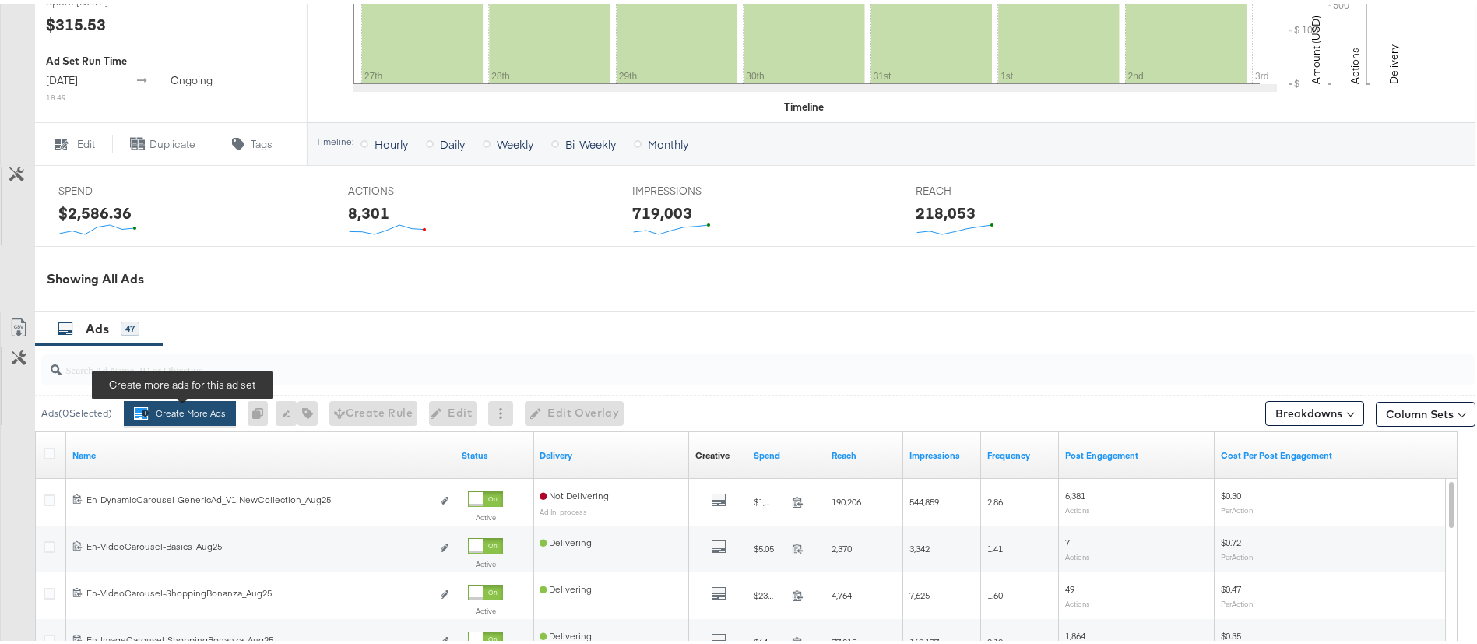
click at [205, 415] on button "Create More Ads Create more ads for this ad set" at bounding box center [180, 409] width 112 height 25
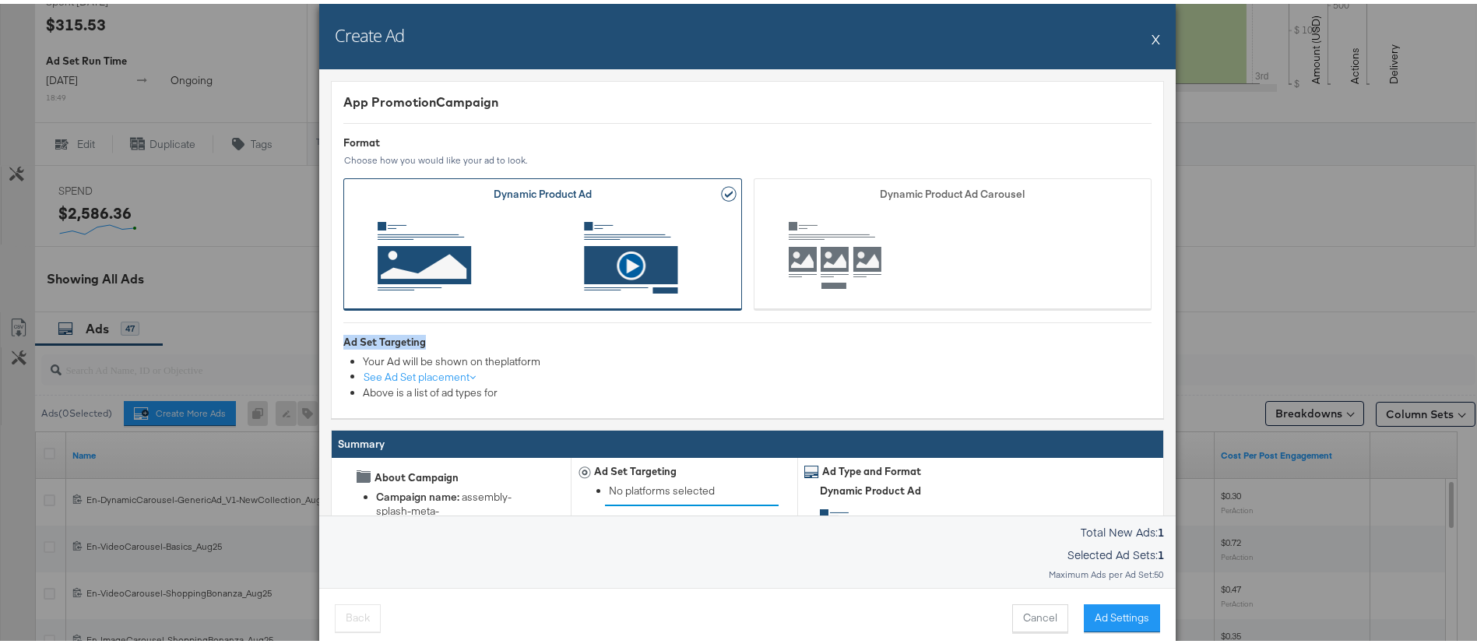
drag, startPoint x: 1173, startPoint y: 314, endPoint x: 1171, endPoint y: 341, distance: 26.6
click at [1171, 341] on div "Create Ad X App Promotion Campaign Format Choose how you would like your ad to …" at bounding box center [747, 322] width 1494 height 644
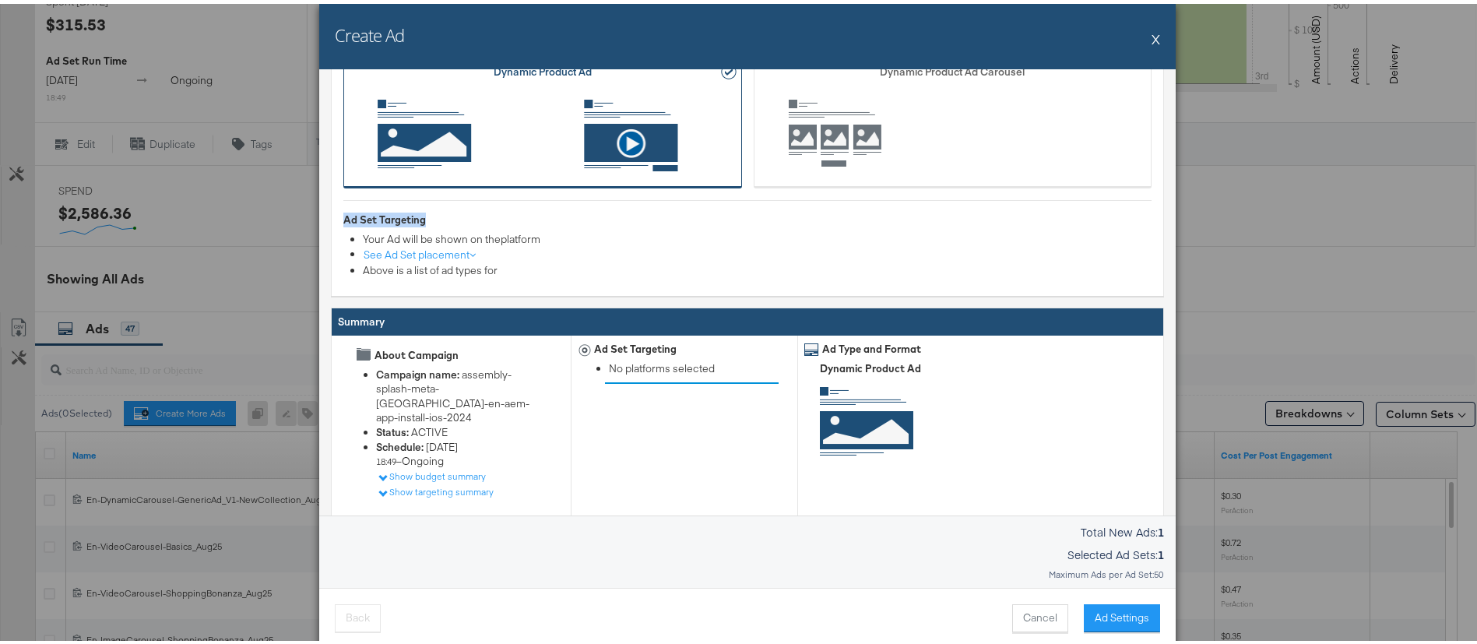
scroll to position [160, 0]
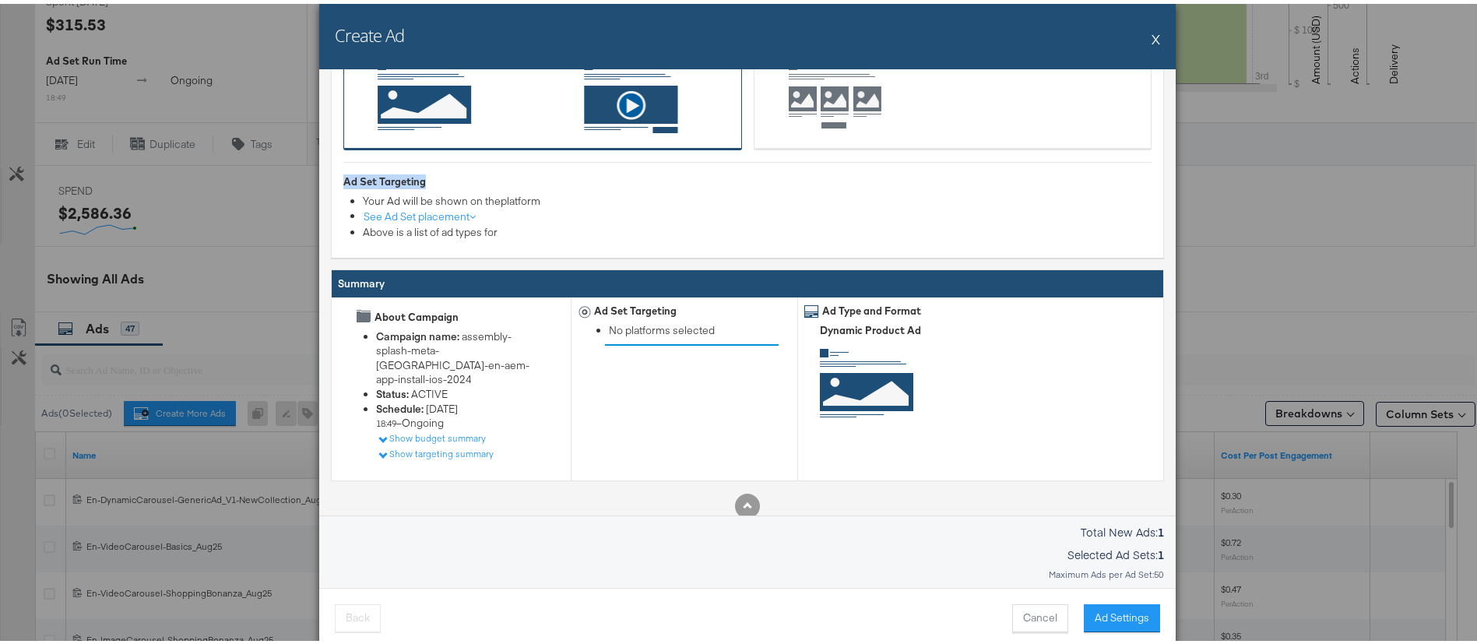
click at [1151, 38] on button "X" at bounding box center [1155, 34] width 9 height 31
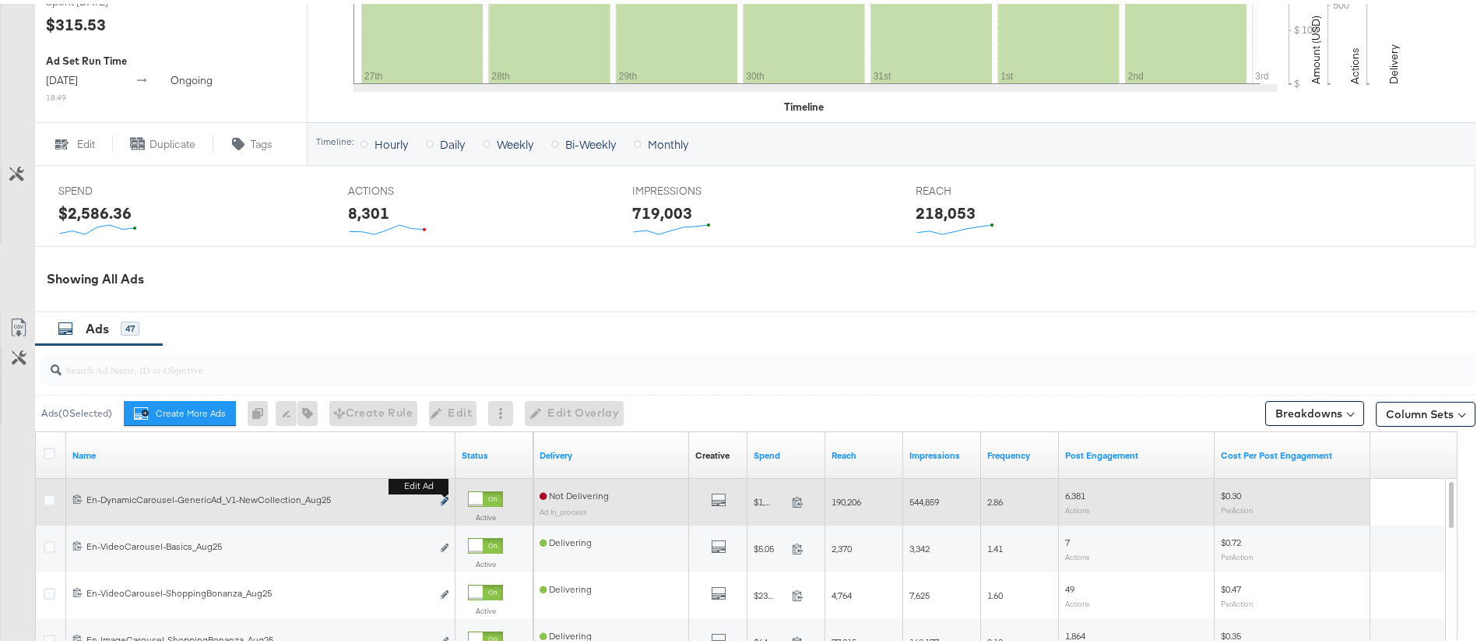
click at [444, 495] on icon "link" at bounding box center [445, 497] width 8 height 9
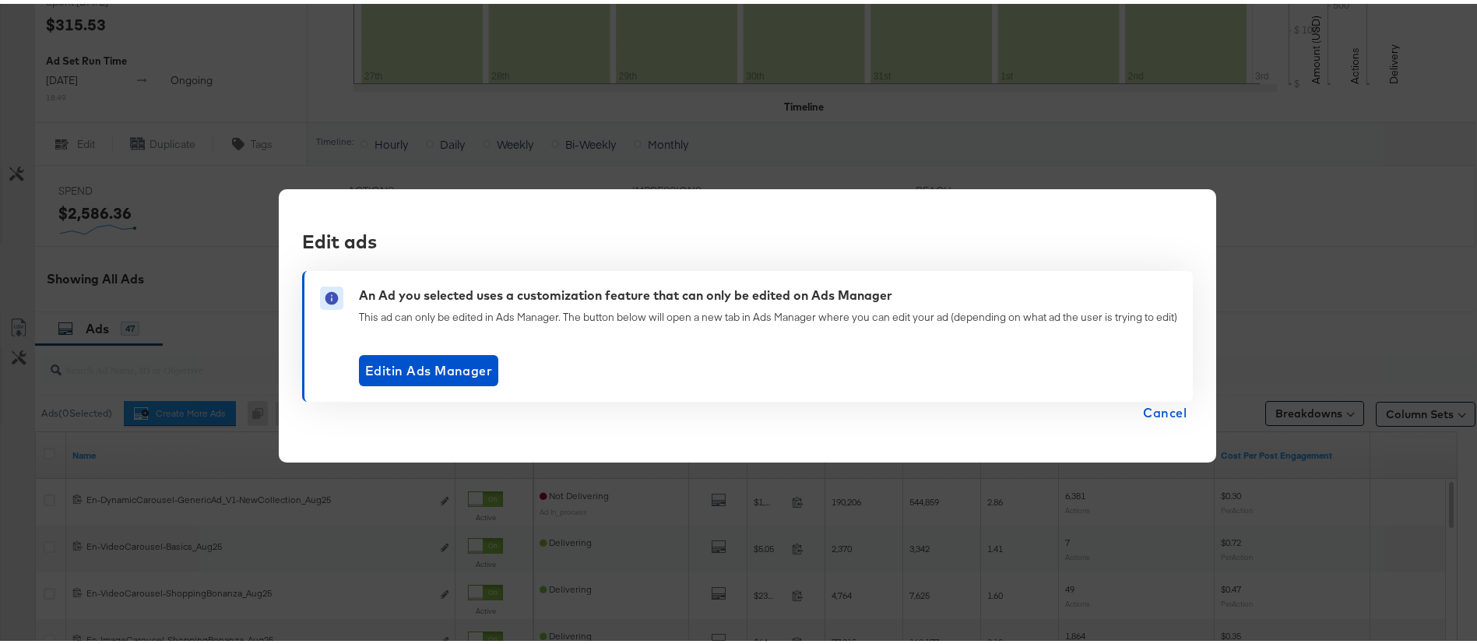
click at [1147, 396] on div "An Ad you selected uses a customization feature that can only be edited on Ads …" at bounding box center [747, 332] width 890 height 131
click at [1152, 405] on span "Cancel" at bounding box center [1165, 409] width 44 height 22
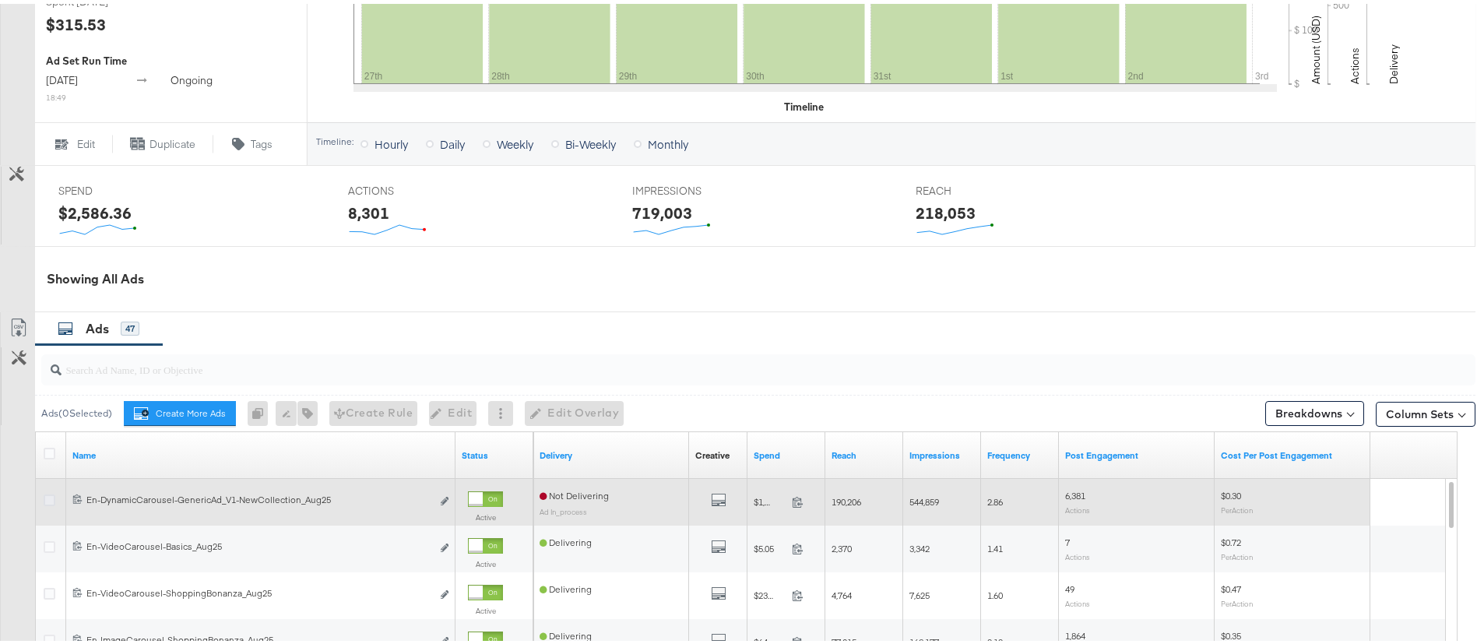
click at [54, 498] on icon at bounding box center [50, 496] width 12 height 12
click at [0, 0] on input "checkbox" at bounding box center [0, 0] width 0 height 0
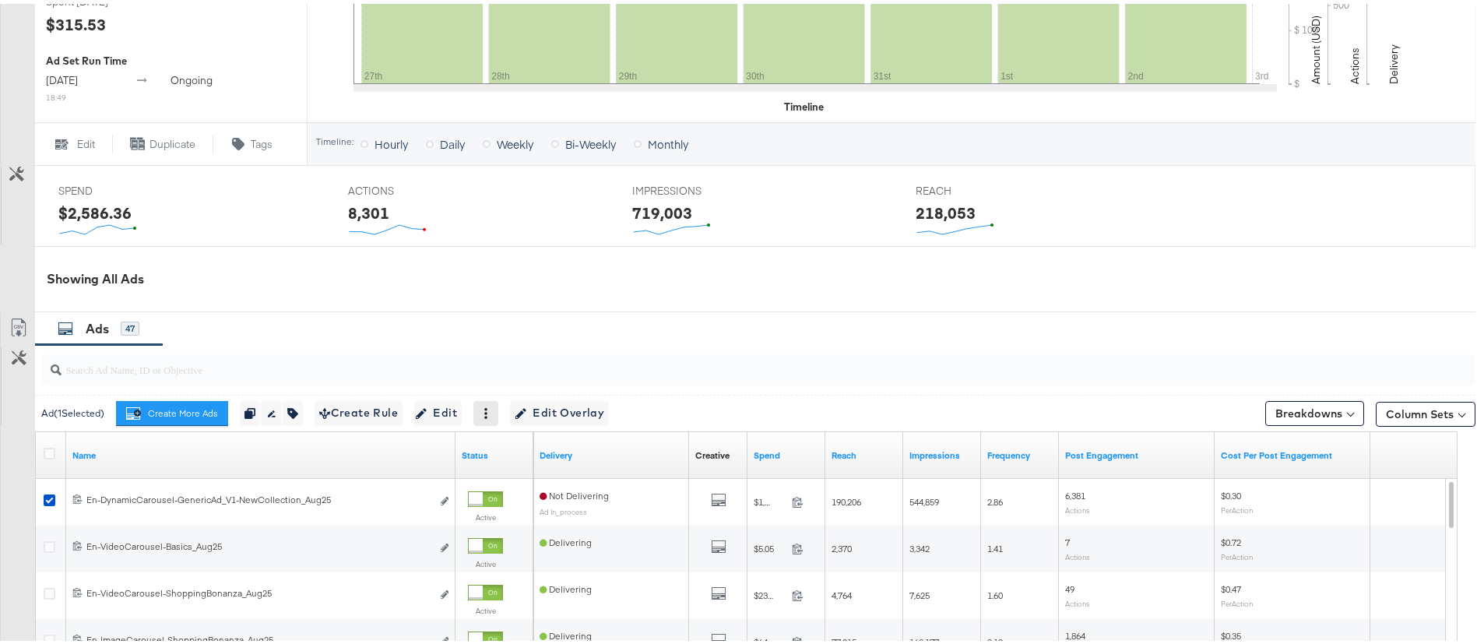
click at [489, 416] on div at bounding box center [485, 409] width 25 height 25
click at [560, 412] on span "Edit Overlay Edit overlays for 1 ad" at bounding box center [559, 408] width 90 height 19
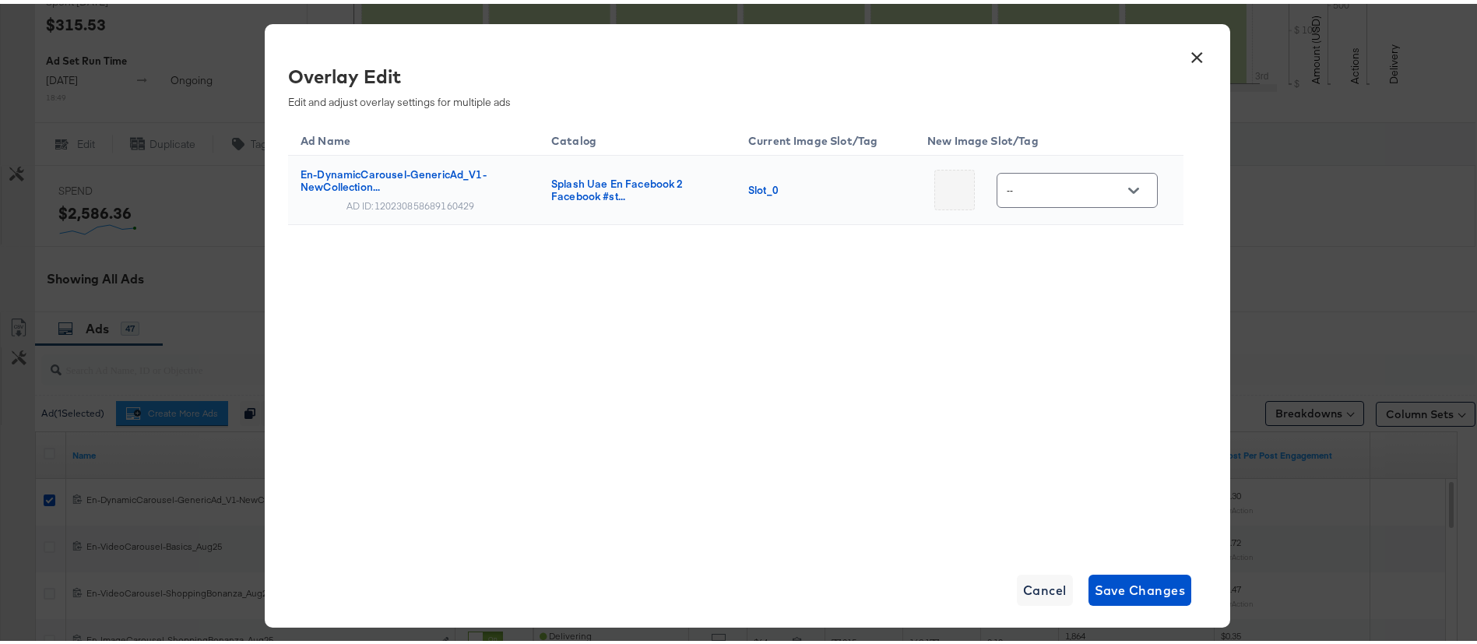
click at [761, 190] on div "Slot_0" at bounding box center [822, 186] width 148 height 12
click at [1132, 188] on button "Open" at bounding box center [1133, 186] width 23 height 23
click at [1183, 262] on div "Overlay Edit Edit and adjust overlay settings for multiple ads Ad Name Catalog …" at bounding box center [747, 302] width 918 height 486
click at [1124, 195] on button "Open" at bounding box center [1133, 186] width 23 height 23
click at [1100, 238] on div at bounding box center [1112, 236] width 25 height 25
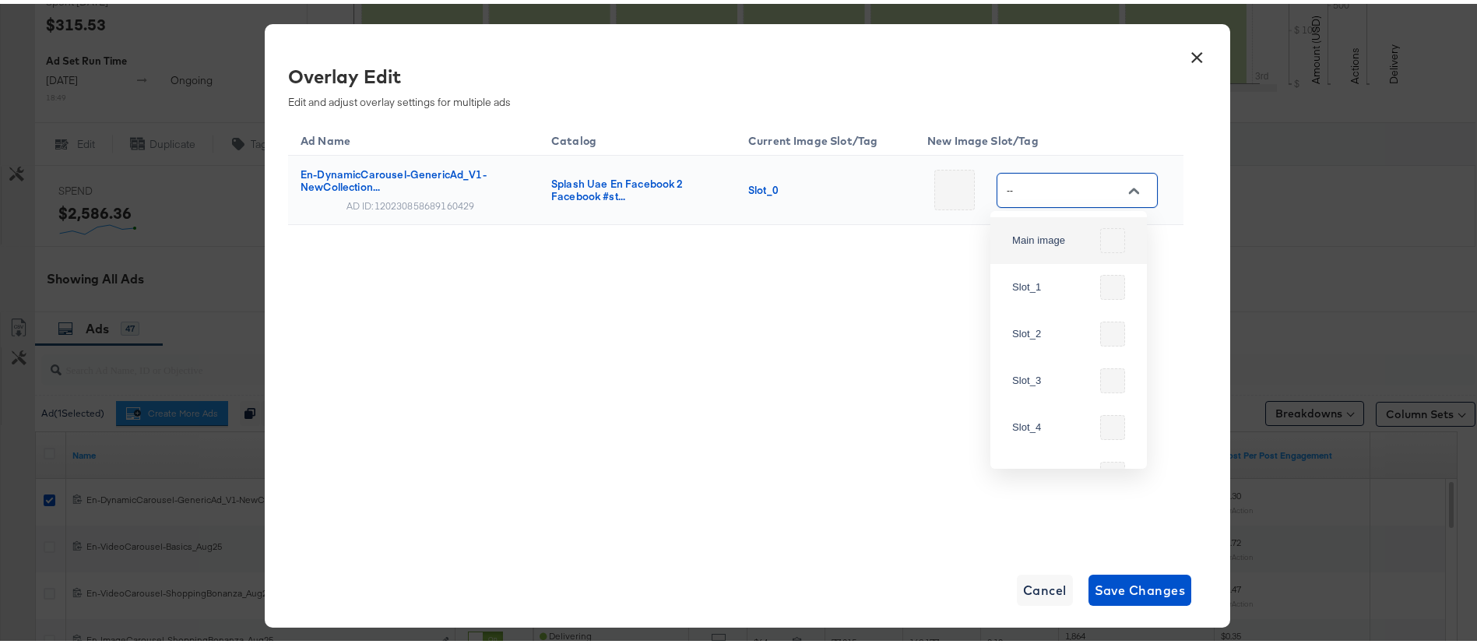
type input "Main image"
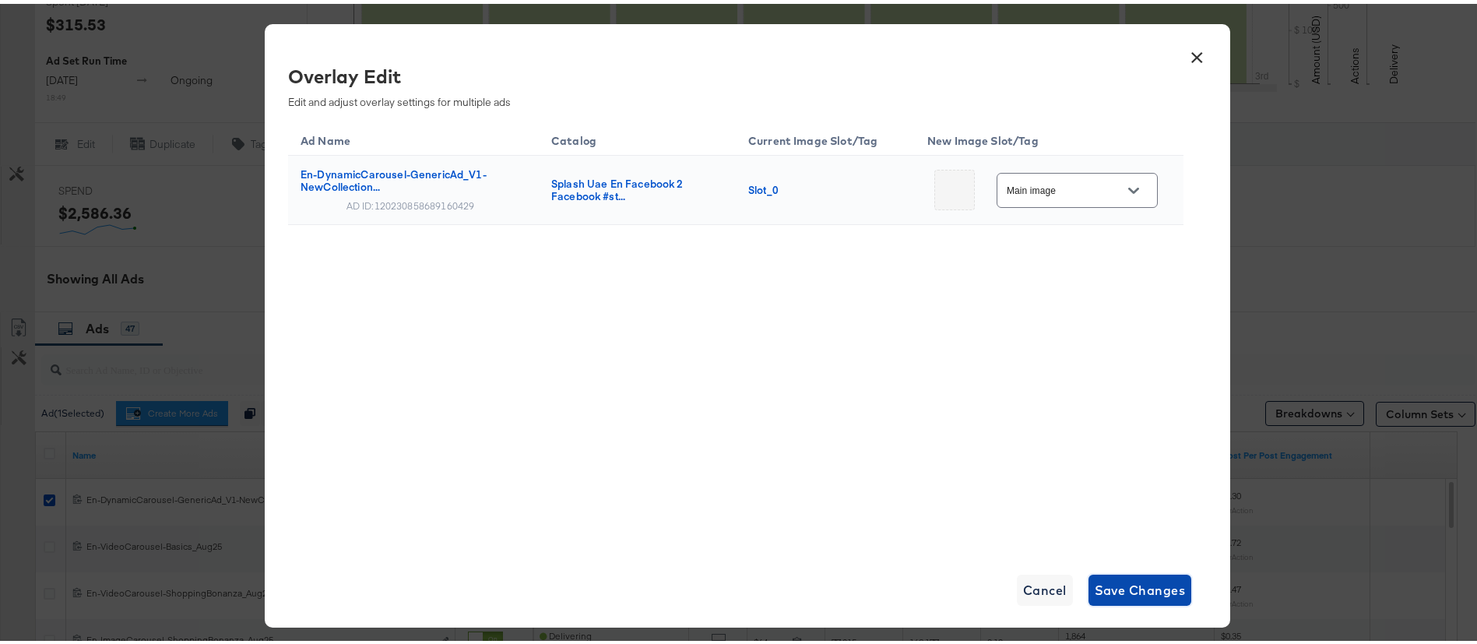
click at [1131, 580] on span "Save Changes" at bounding box center [1139, 586] width 91 height 22
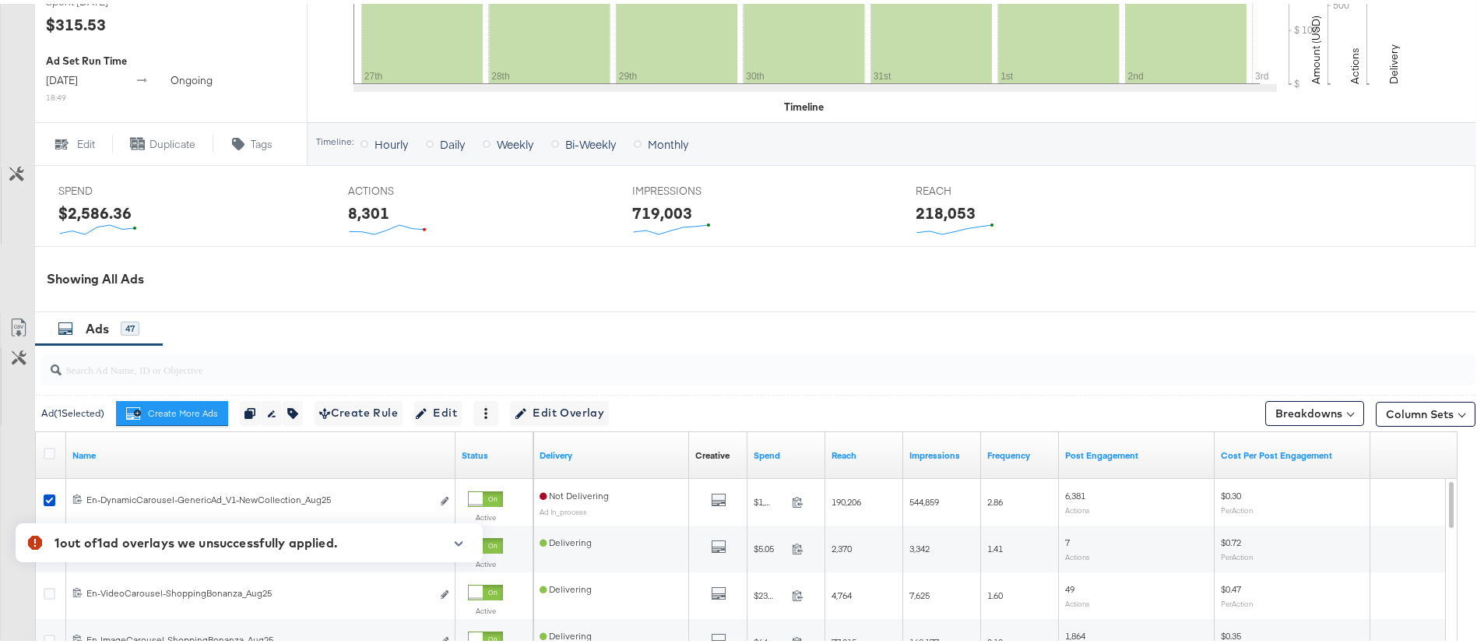
click at [838, 370] on input "search" at bounding box center [702, 359] width 1282 height 30
click at [844, 326] on div "Ads 47" at bounding box center [755, 324] width 1440 height 33
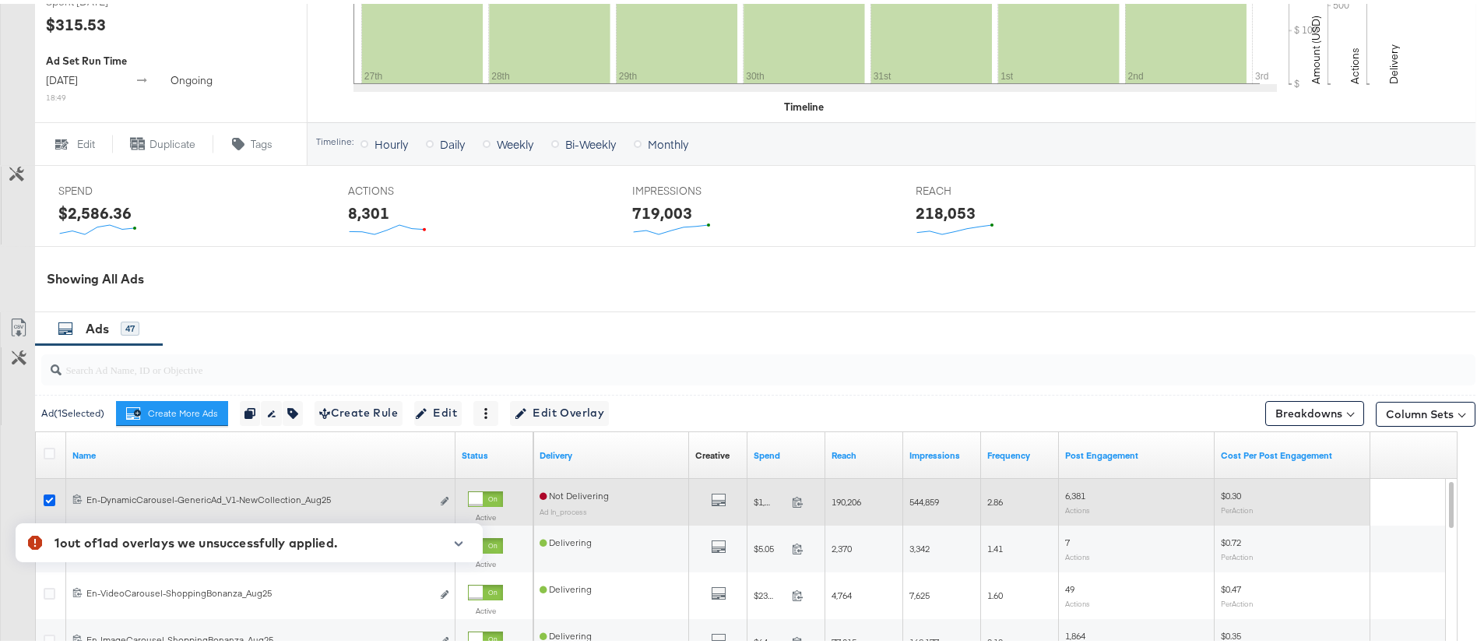
click at [49, 499] on icon at bounding box center [50, 496] width 12 height 12
click at [0, 0] on input "checkbox" at bounding box center [0, 0] width 0 height 0
